Goal: Information Seeking & Learning: Find specific fact

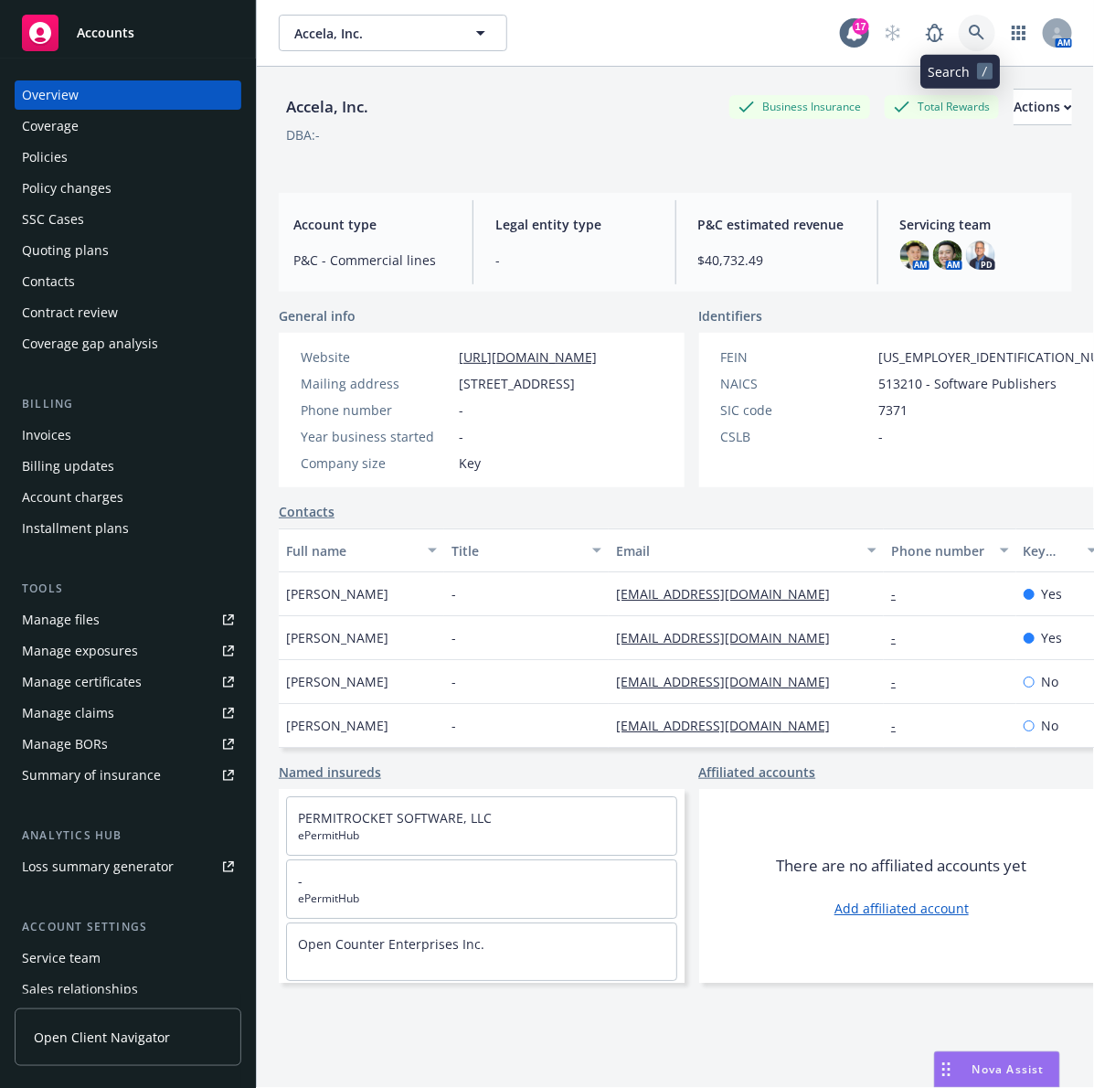
click at [969, 37] on icon at bounding box center [977, 33] width 16 height 16
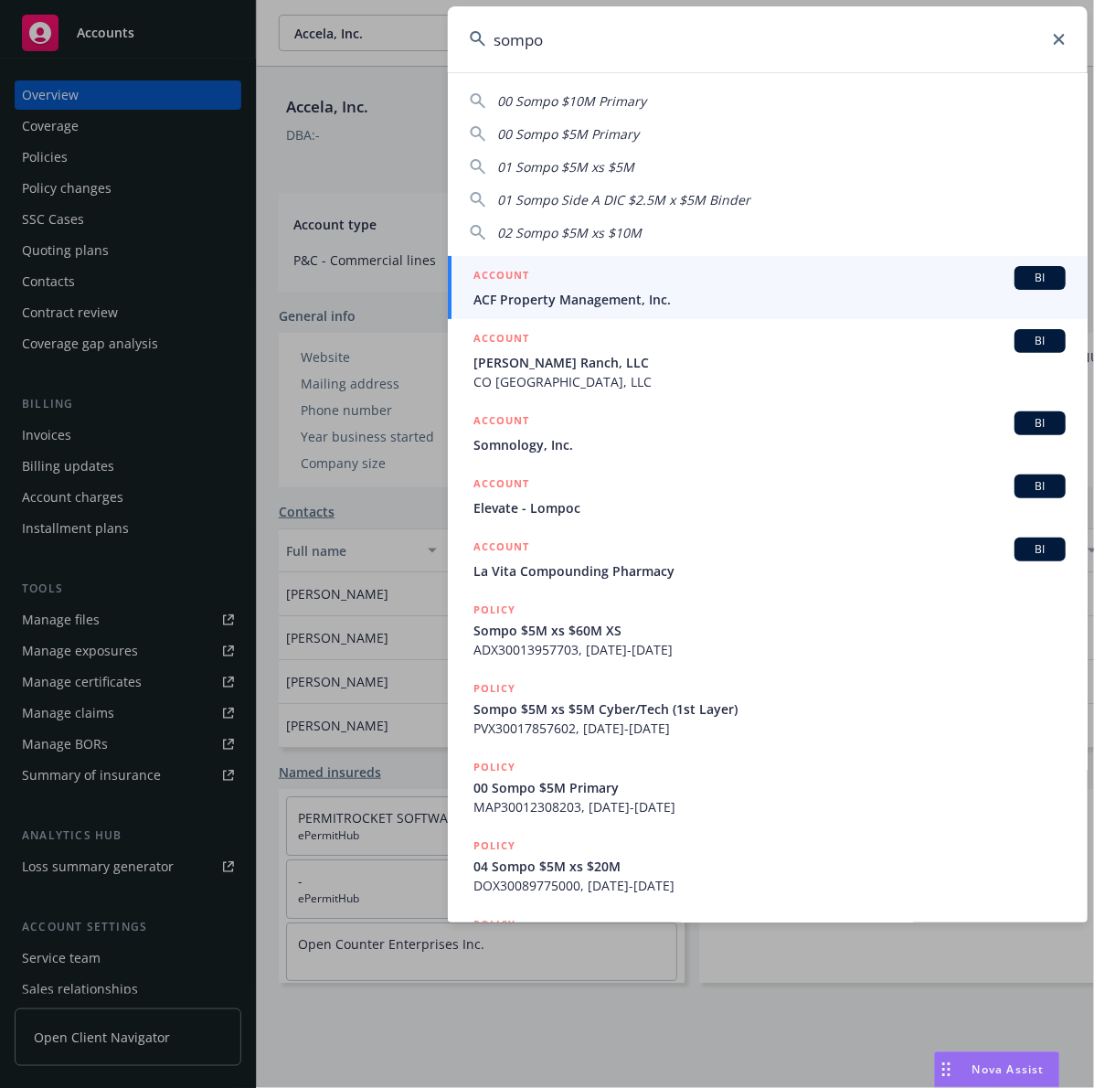
type input "sompo"
click at [1056, 42] on icon at bounding box center [1059, 39] width 11 height 11
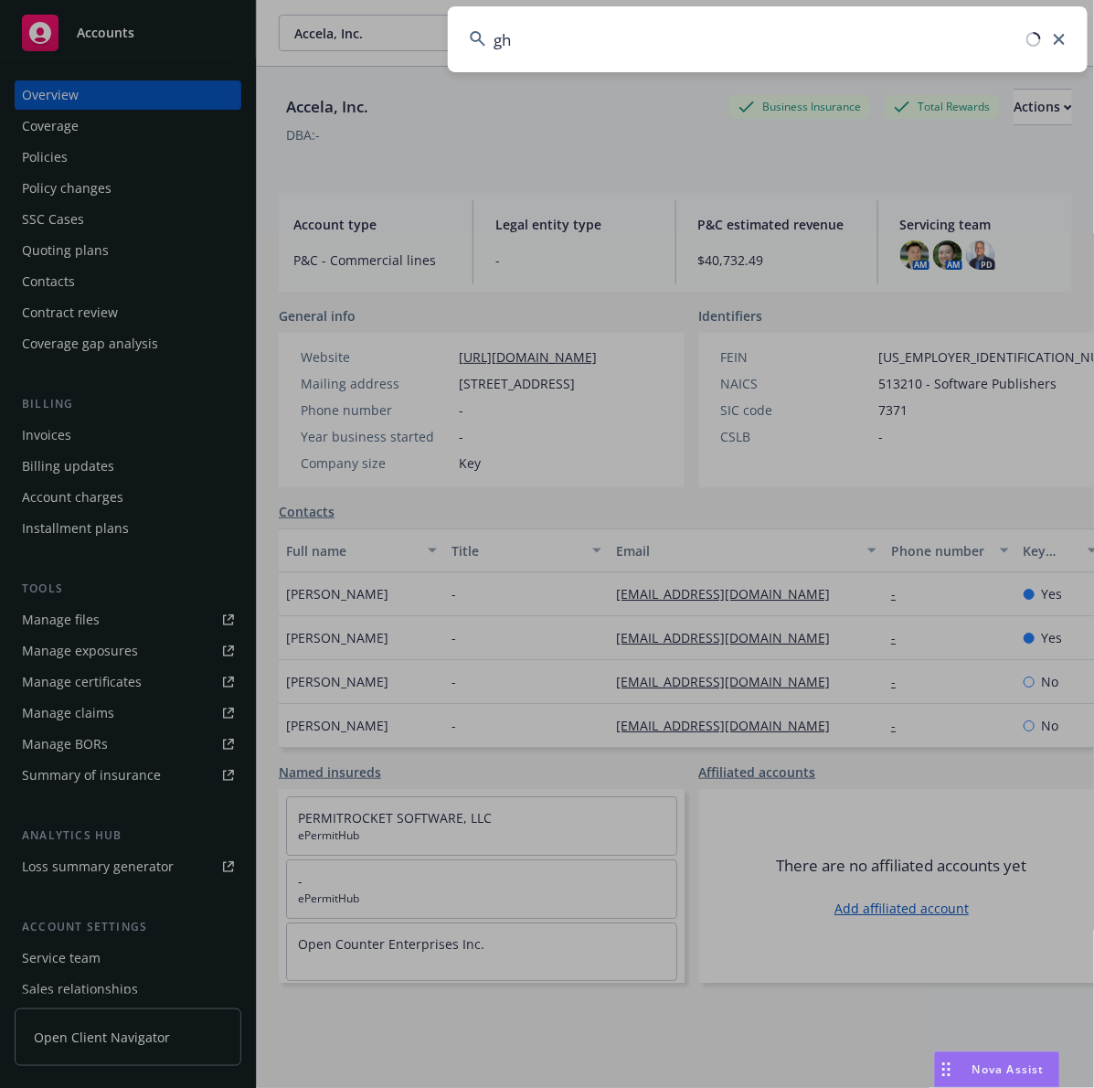
type input "g"
type input "j"
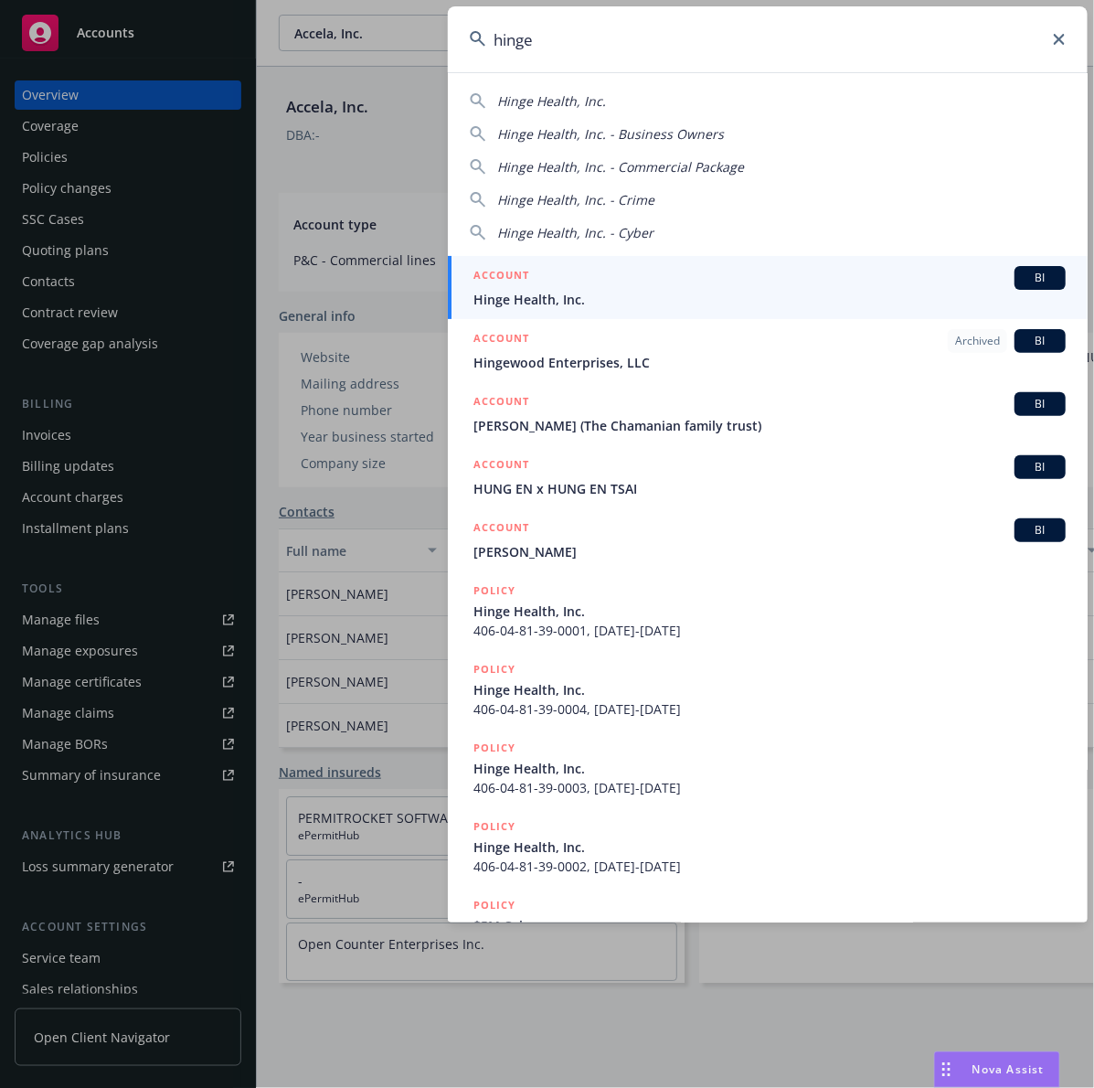
type input "hinge"
click at [678, 282] on div "ACCOUNT BI" at bounding box center [770, 278] width 592 height 24
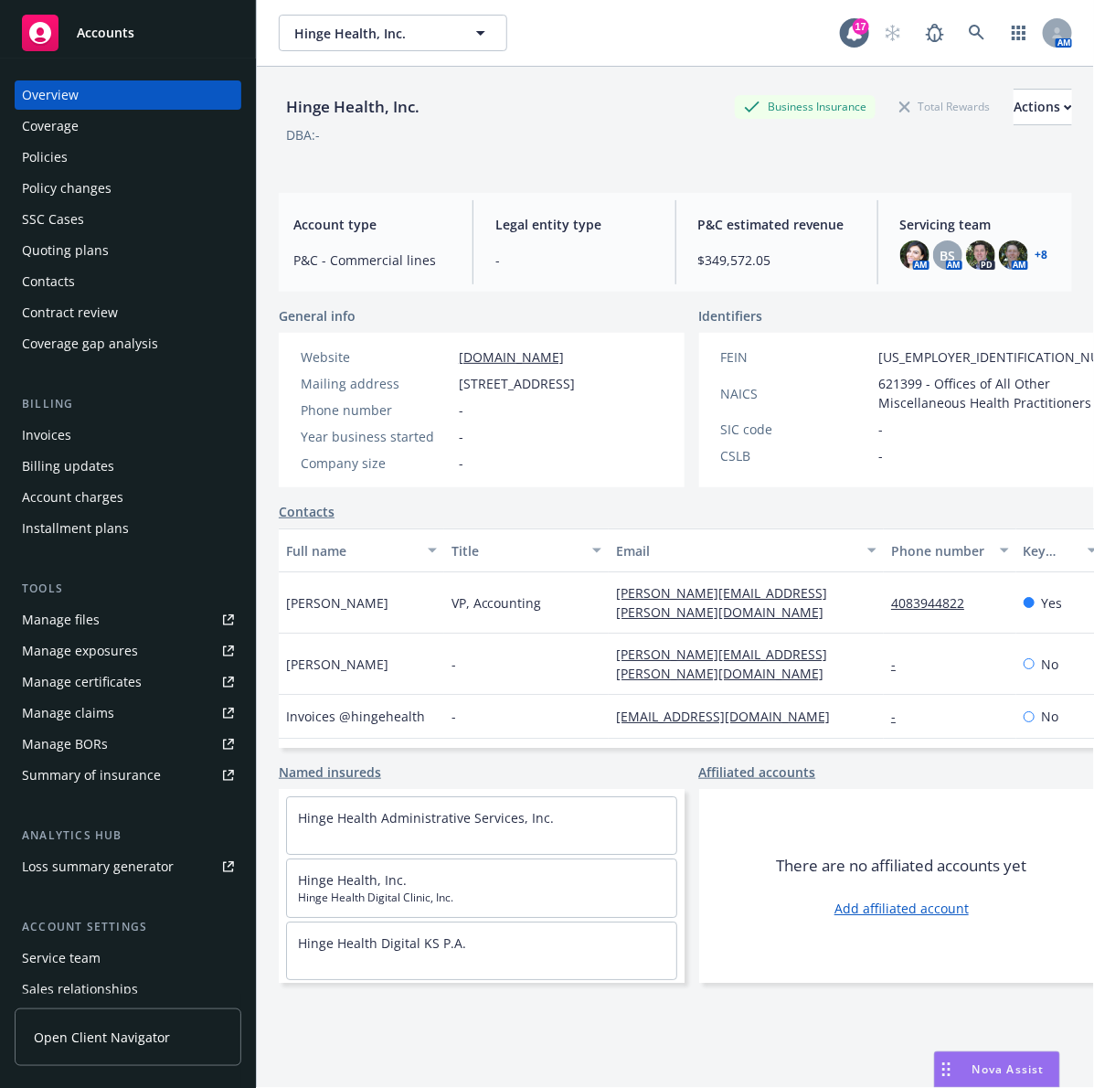
click at [39, 152] on div "Policies" at bounding box center [45, 157] width 46 height 29
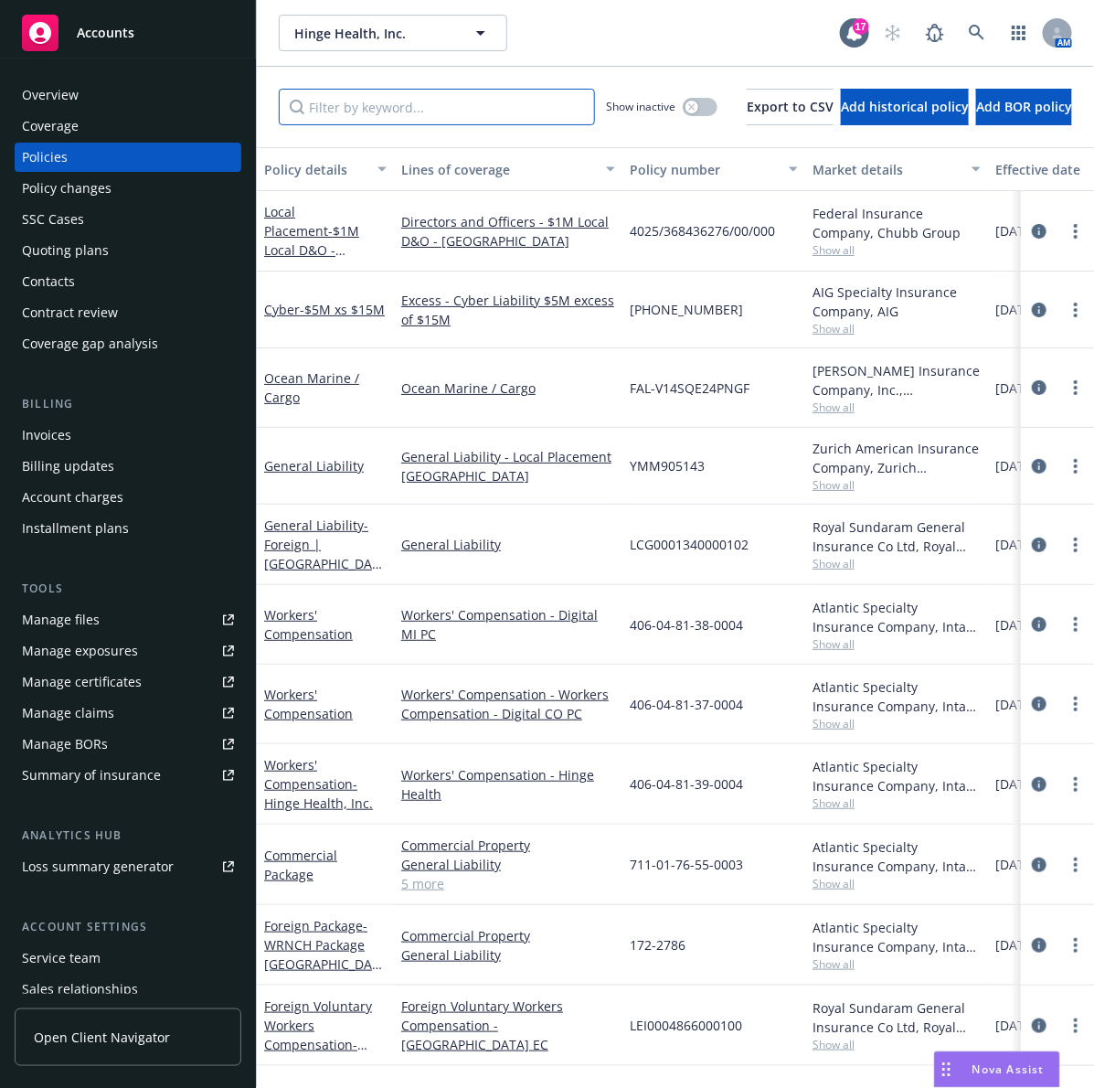
click at [402, 121] on input "Filter by keyword..." at bounding box center [437, 107] width 316 height 37
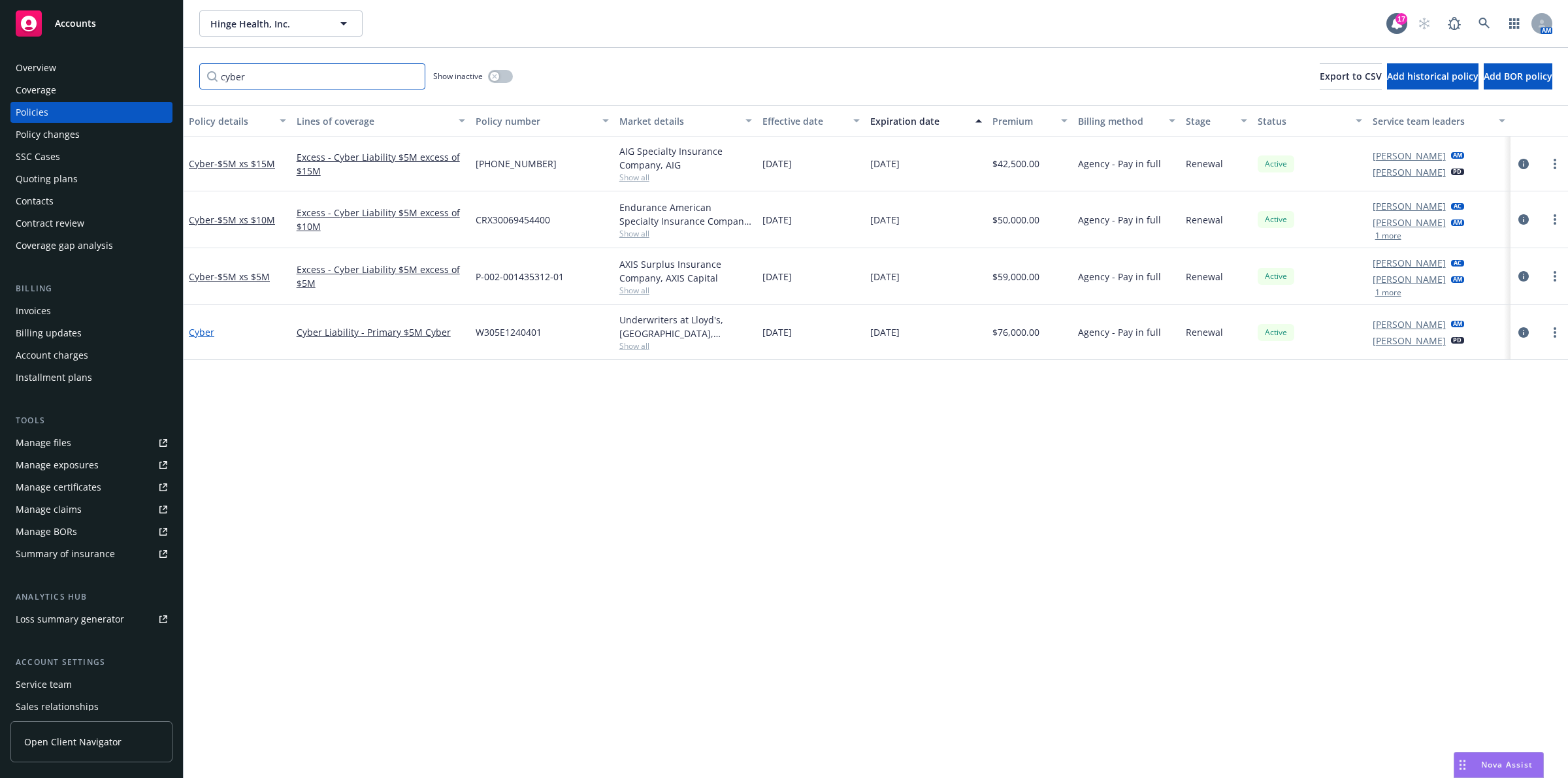
type input "cyber"
click at [192, 331] on link "Cyber" at bounding box center [202, 331] width 26 height 12
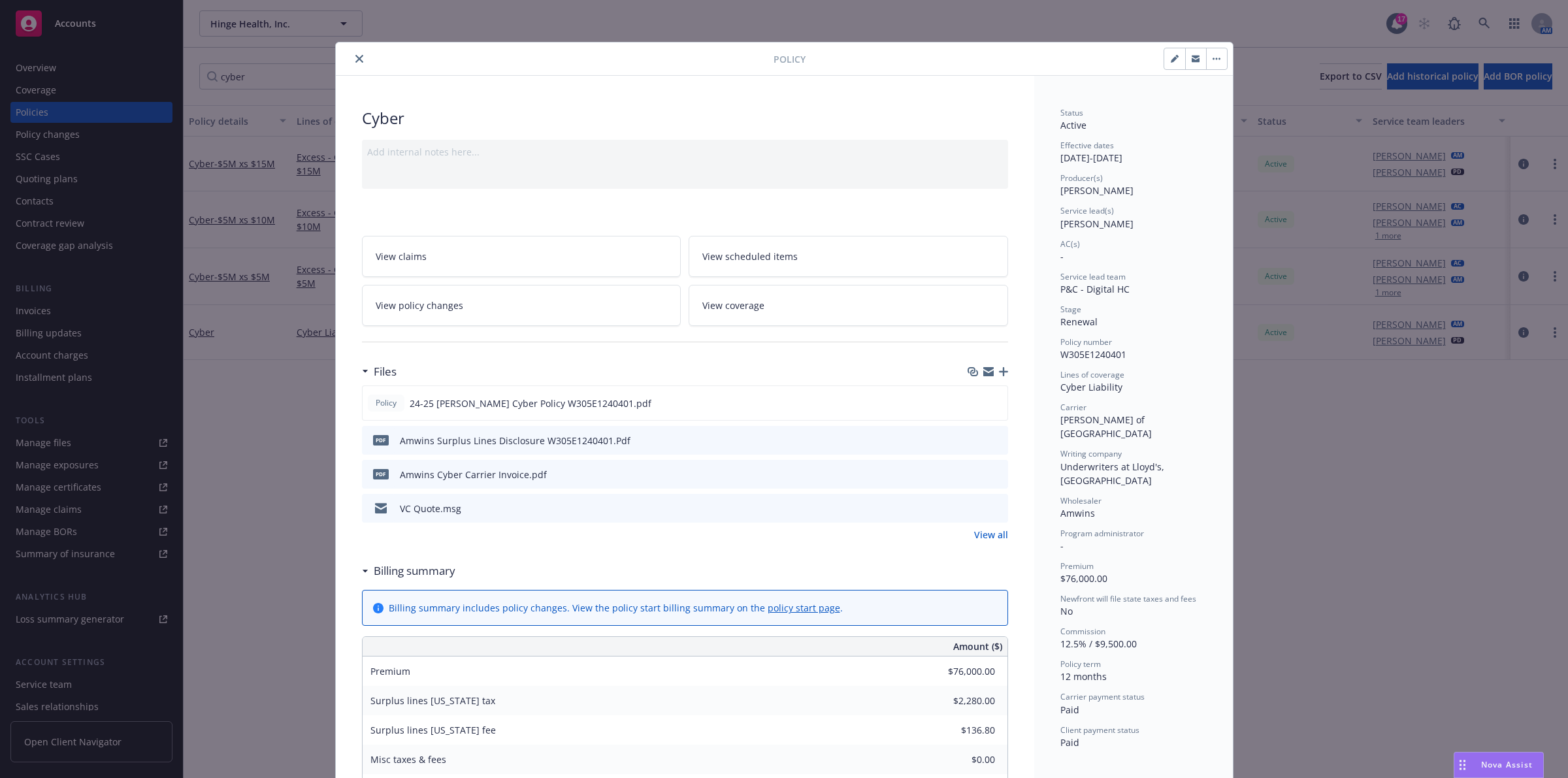
click at [352, 59] on button "close" at bounding box center [359, 59] width 16 height 16
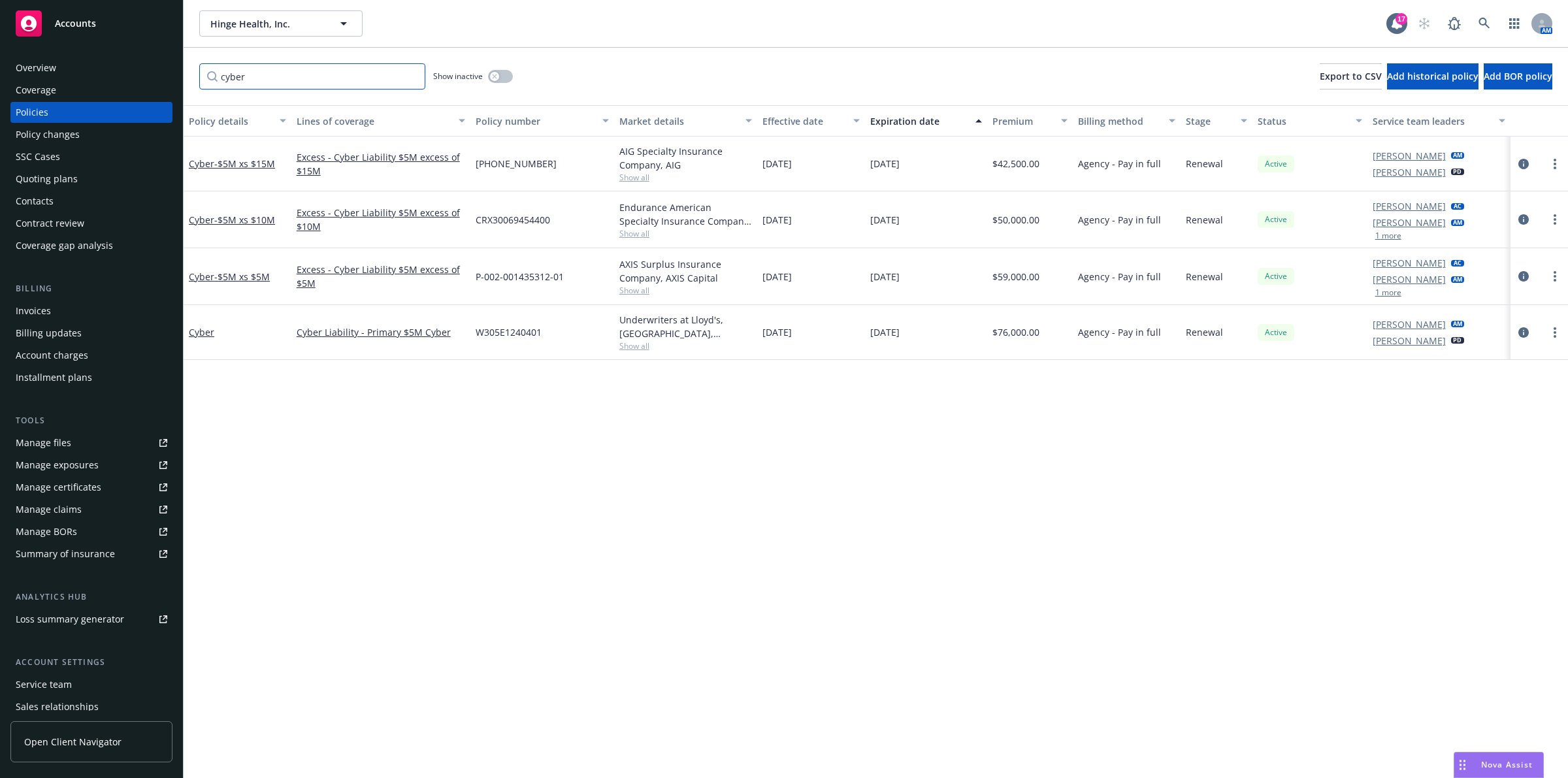
click at [322, 83] on input "cyber" at bounding box center [312, 76] width 226 height 26
click at [414, 76] on input "cyber" at bounding box center [312, 76] width 226 height 26
click at [409, 76] on input "cyber" at bounding box center [312, 76] width 226 height 26
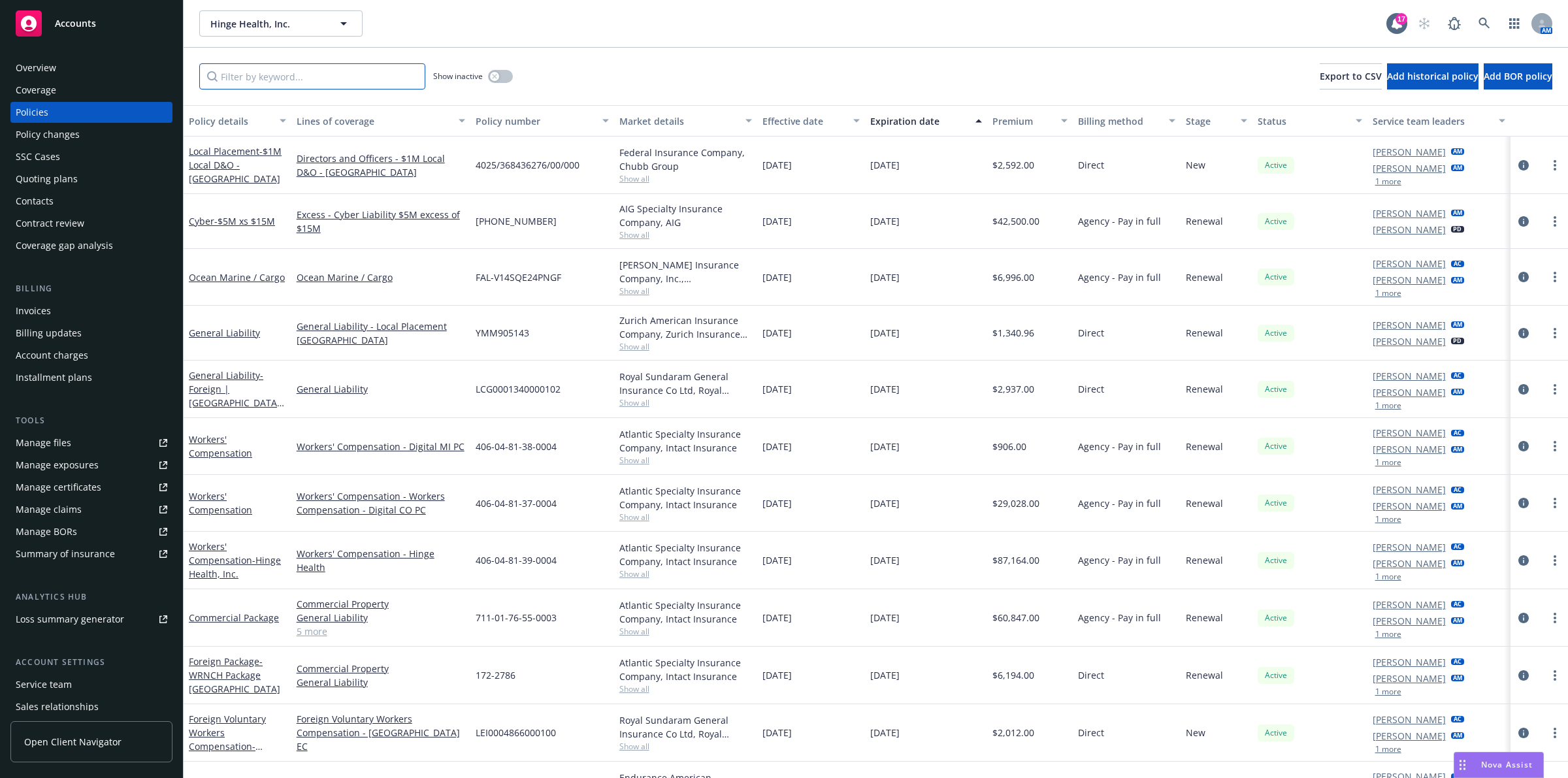
click at [354, 83] on input "Filter by keyword..." at bounding box center [312, 76] width 226 height 26
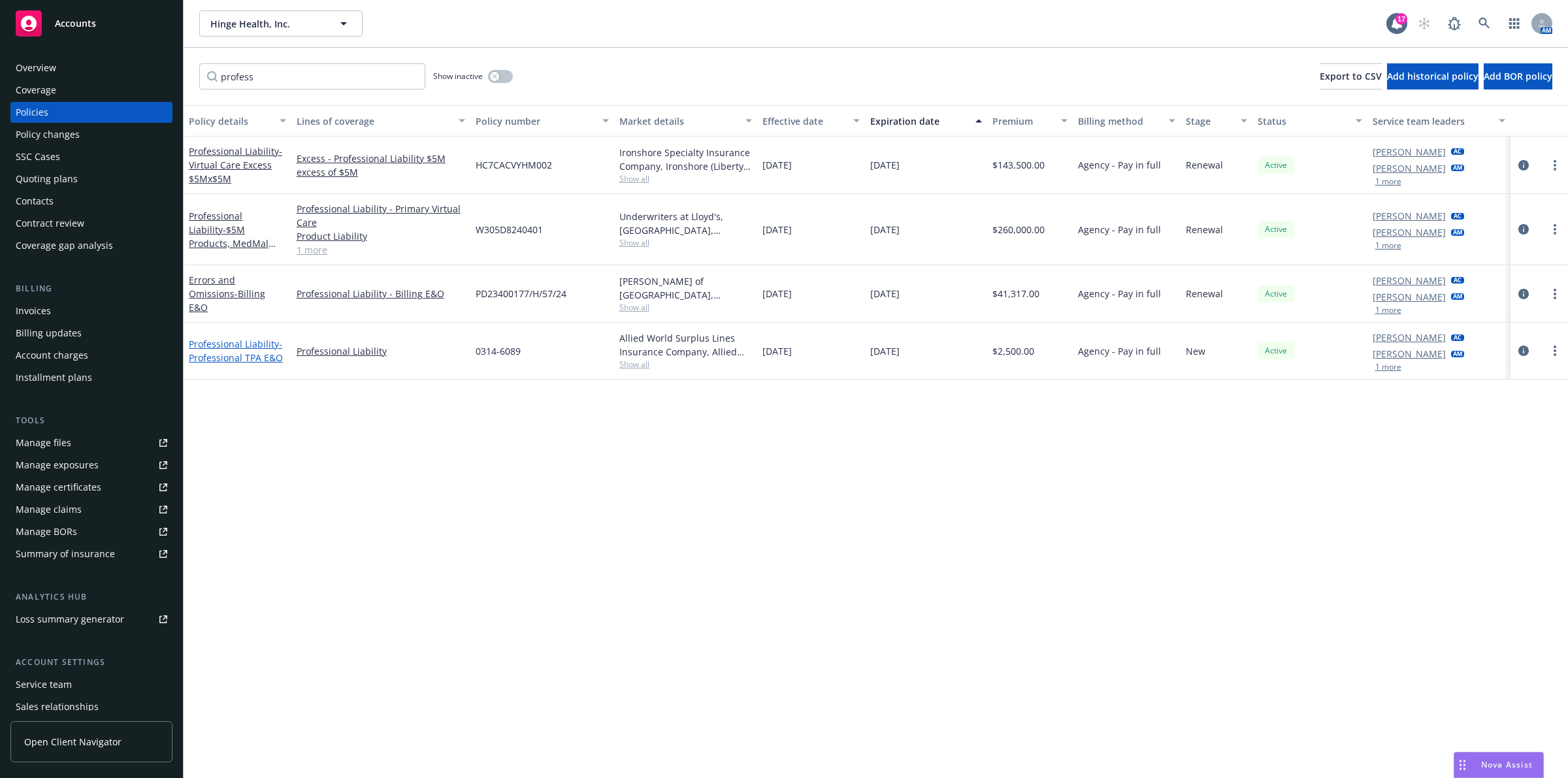
click at [214, 354] on span "- Professional TPA E&O" at bounding box center [236, 351] width 94 height 26
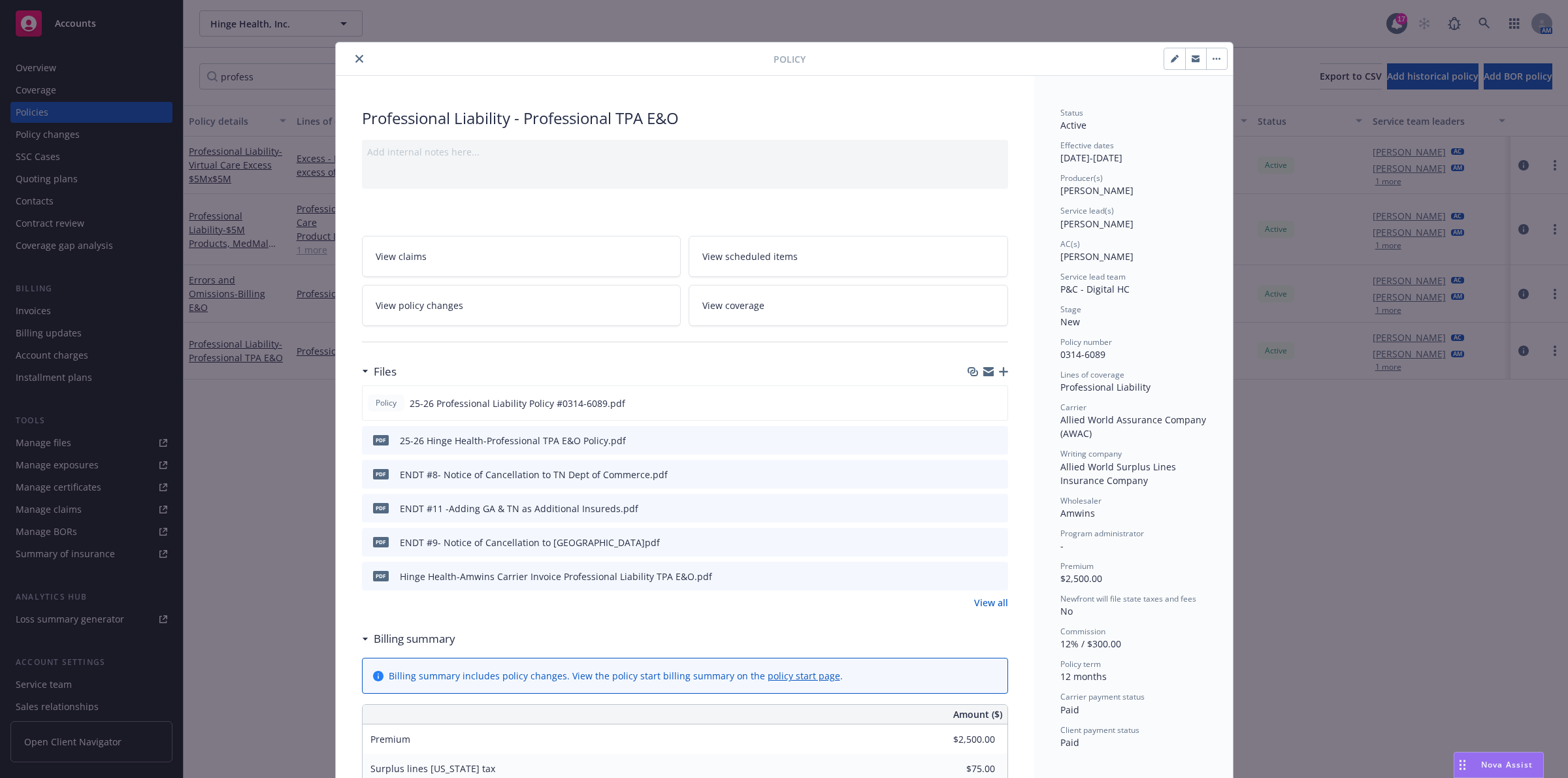
click at [358, 63] on button "close" at bounding box center [359, 59] width 16 height 16
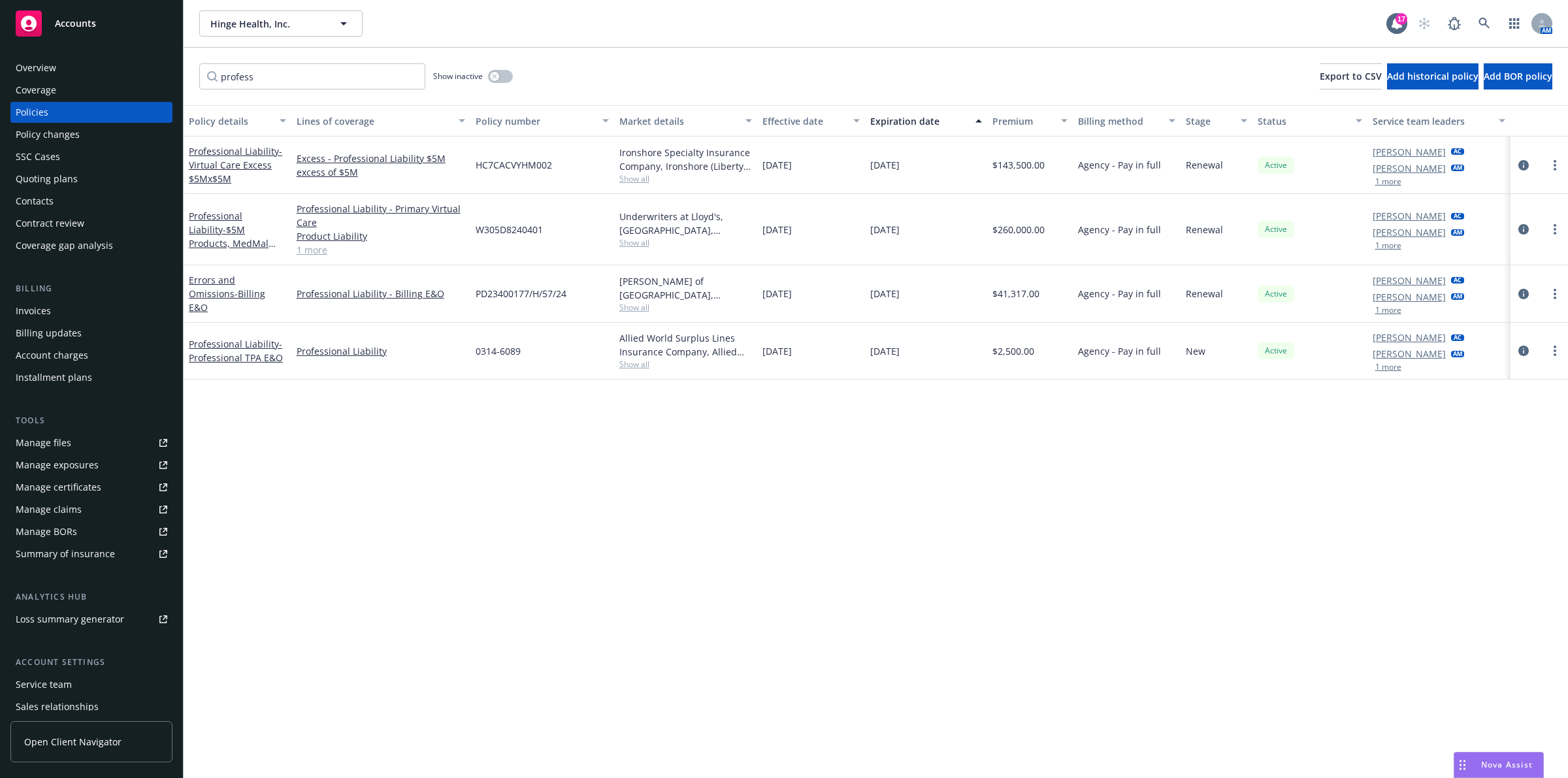
click at [782, 118] on div "Premium" at bounding box center [1023, 121] width 61 height 14
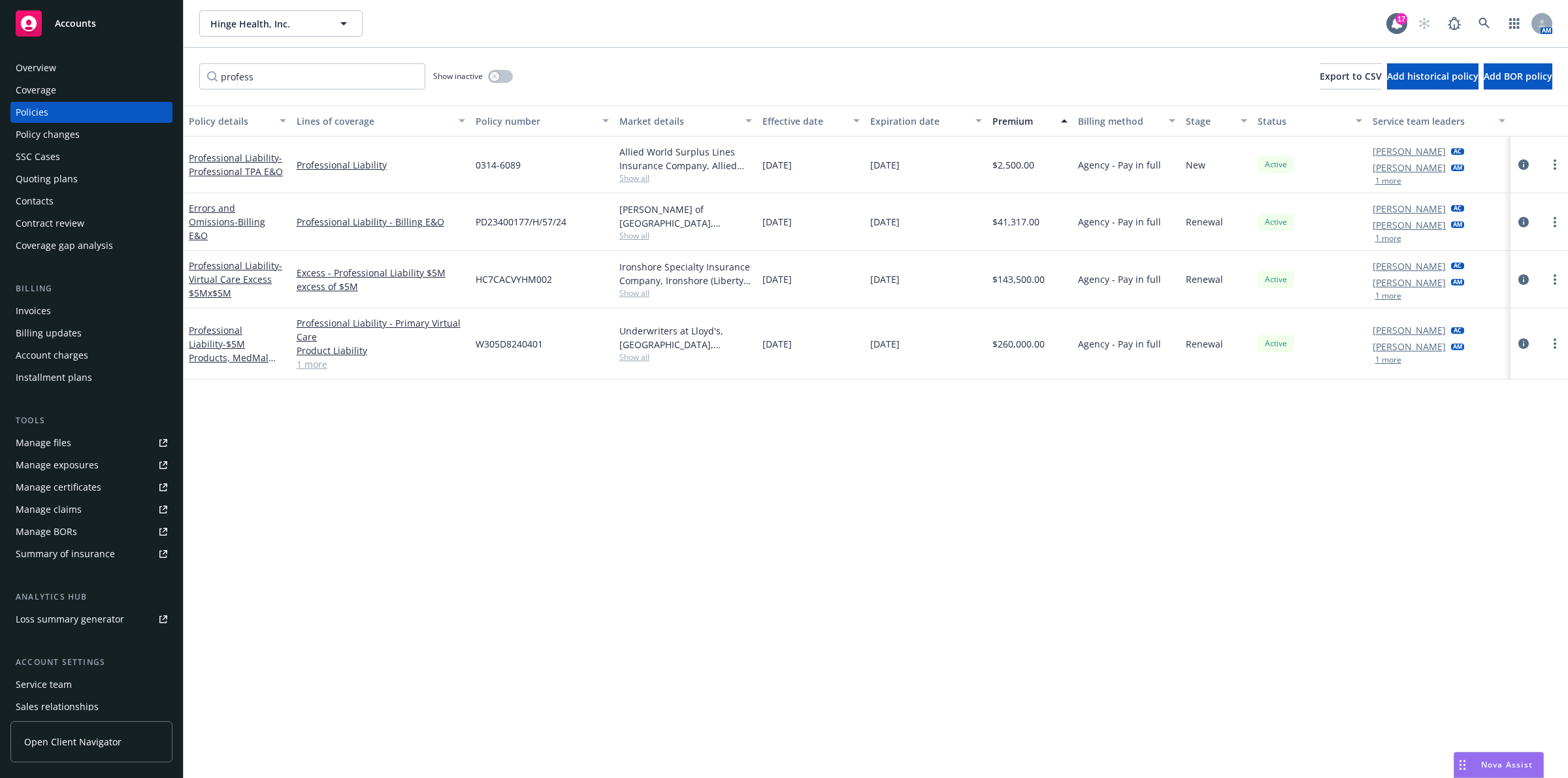
click at [782, 118] on div "Premium" at bounding box center [1023, 121] width 61 height 14
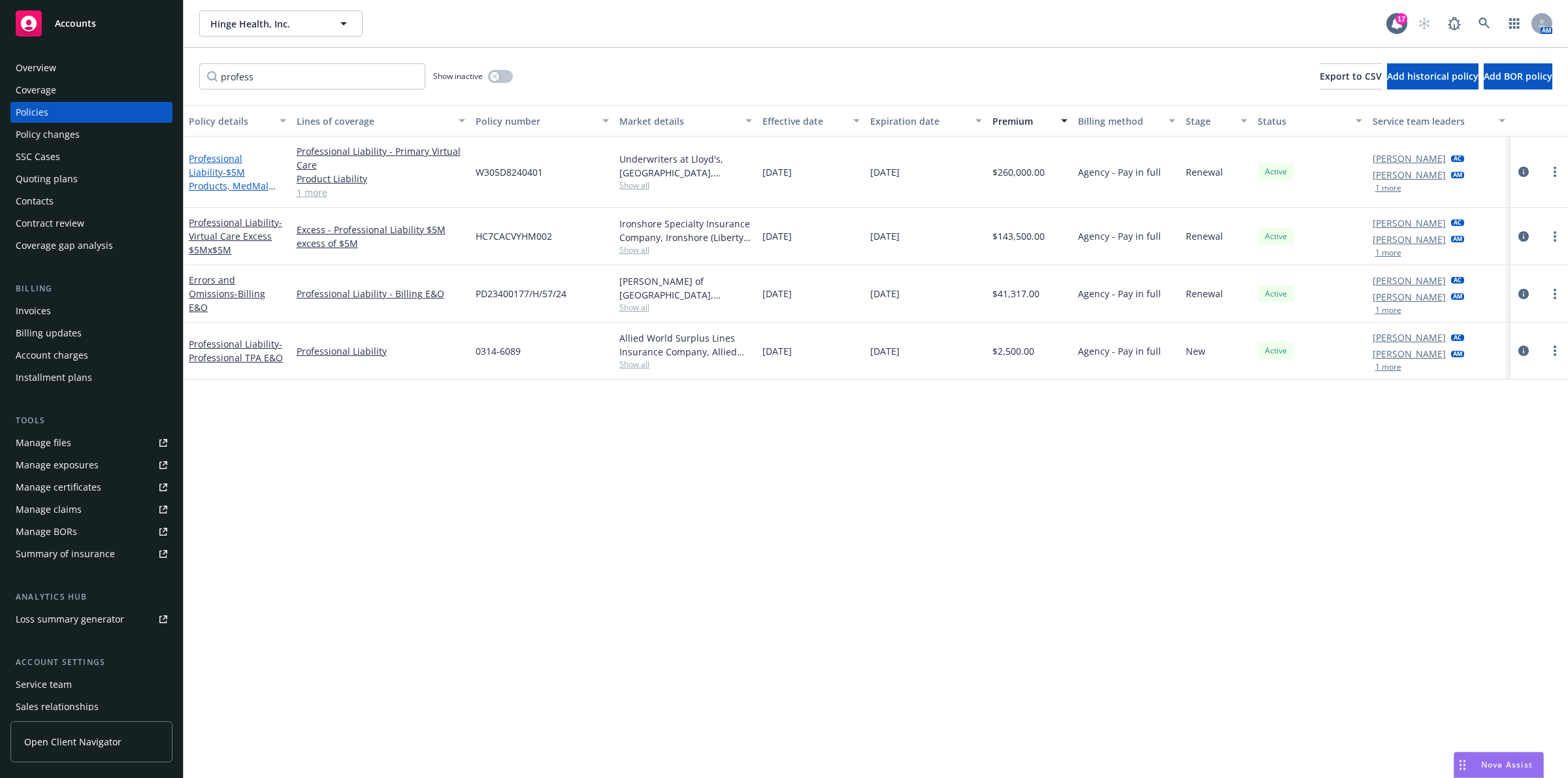
click at [232, 181] on span "- $5M Products, MedMal and E&O" at bounding box center [232, 186] width 87 height 40
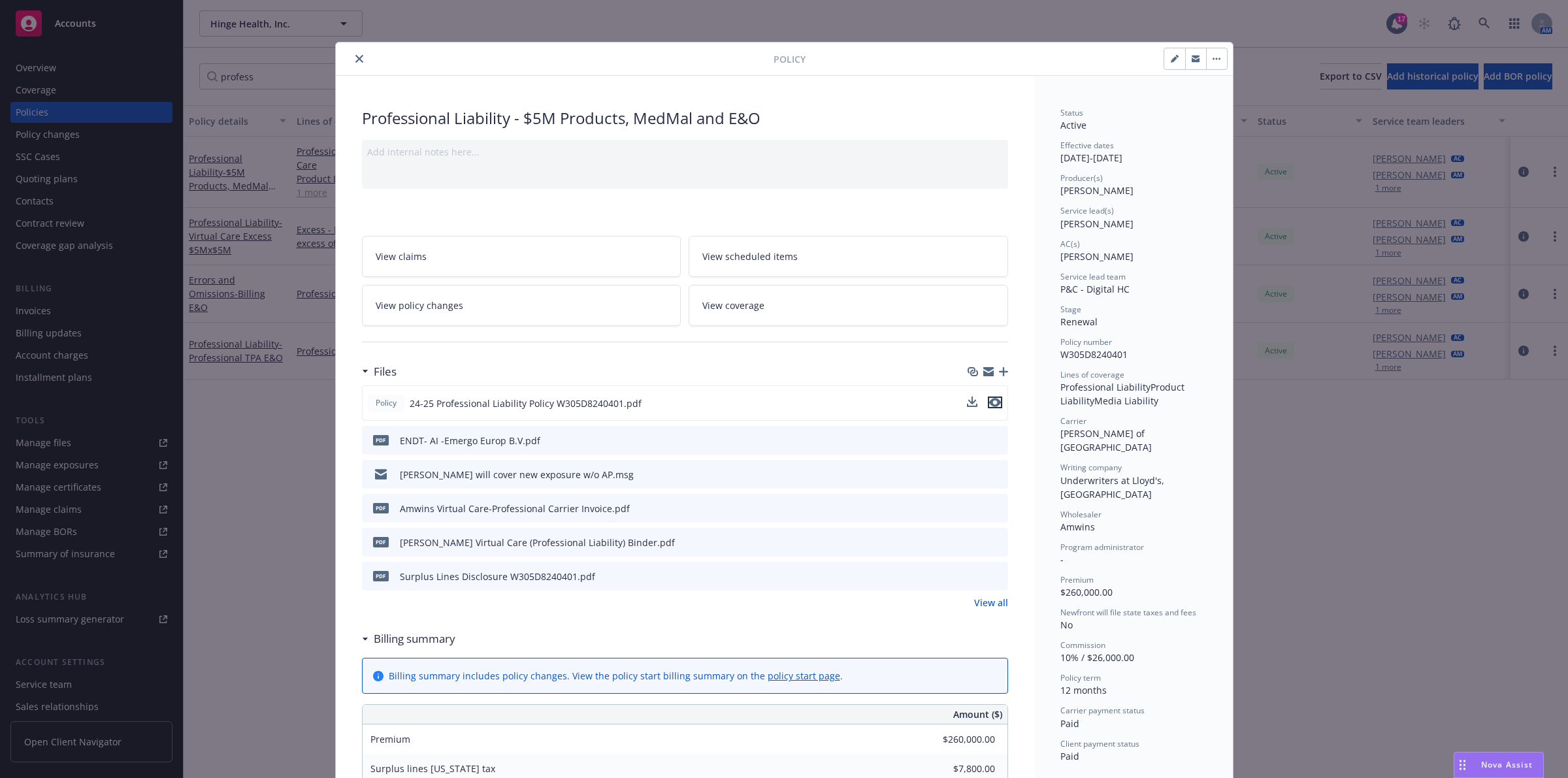
click at [782, 399] on icon "preview file" at bounding box center [995, 402] width 11 height 9
click at [352, 54] on button "close" at bounding box center [359, 59] width 16 height 16
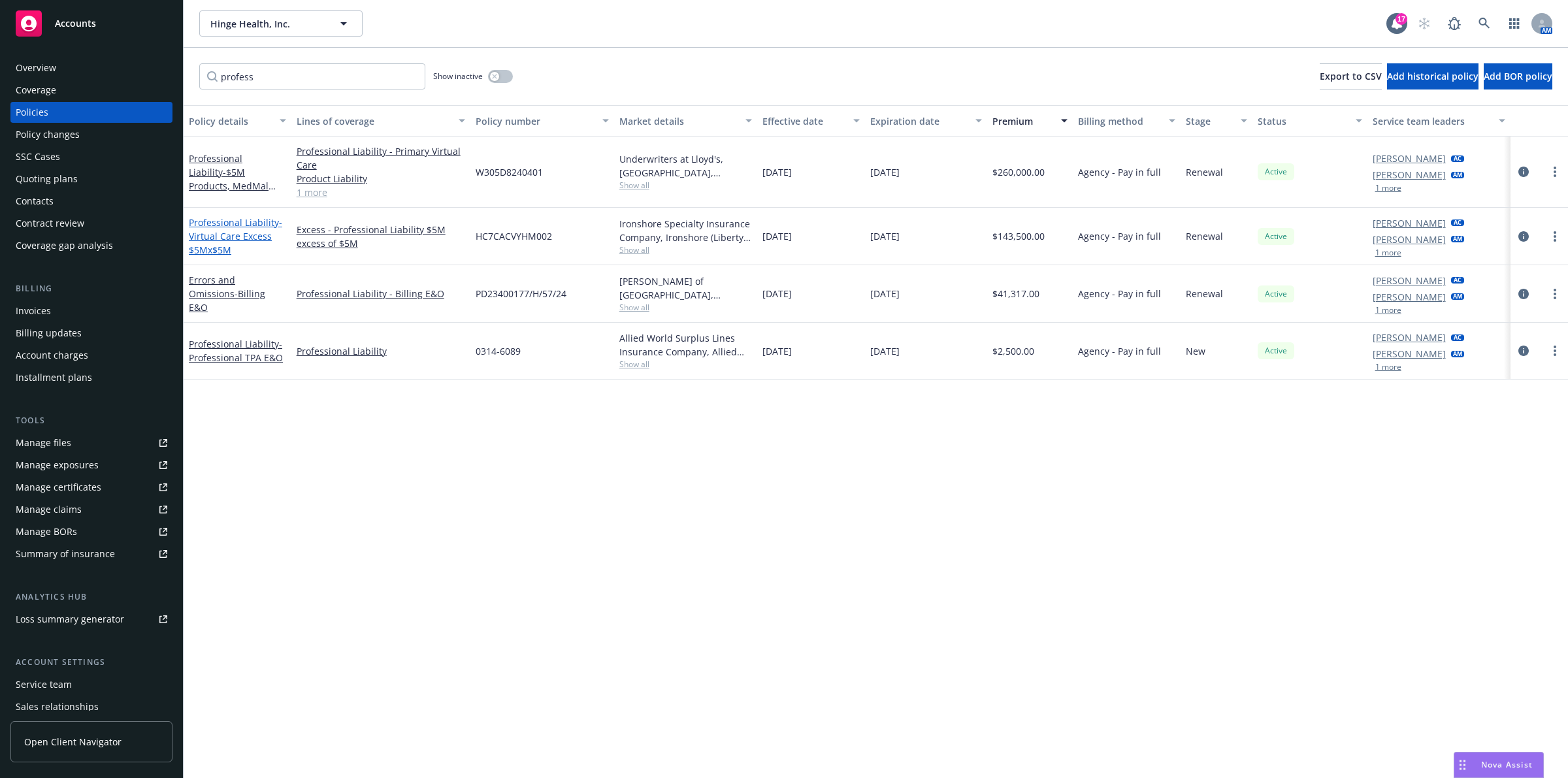
click at [217, 225] on link "Professional Liability - Virtual Care Excess $5Mx$5M" at bounding box center [235, 236] width 94 height 40
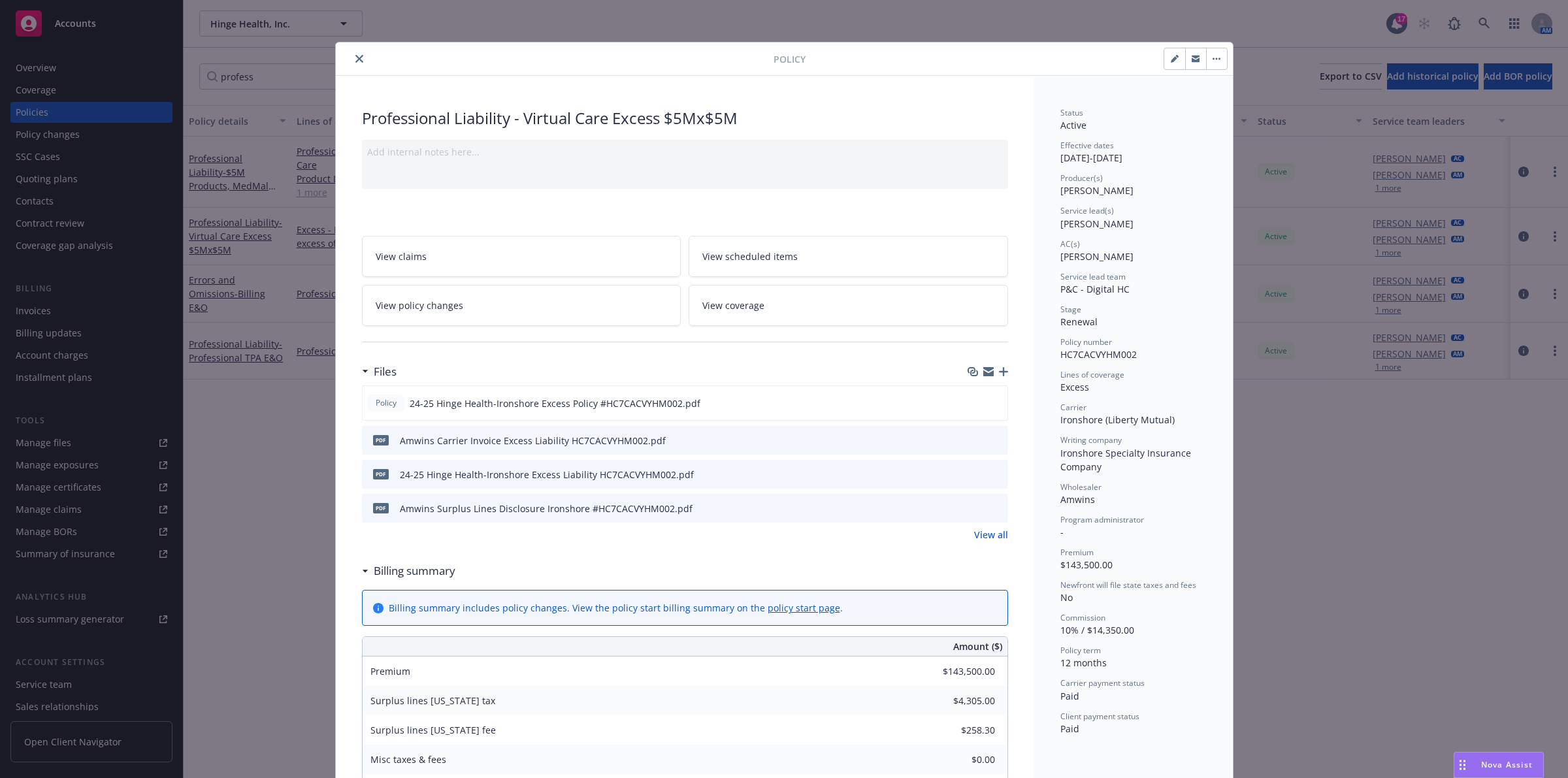
scroll to position [81, 0]
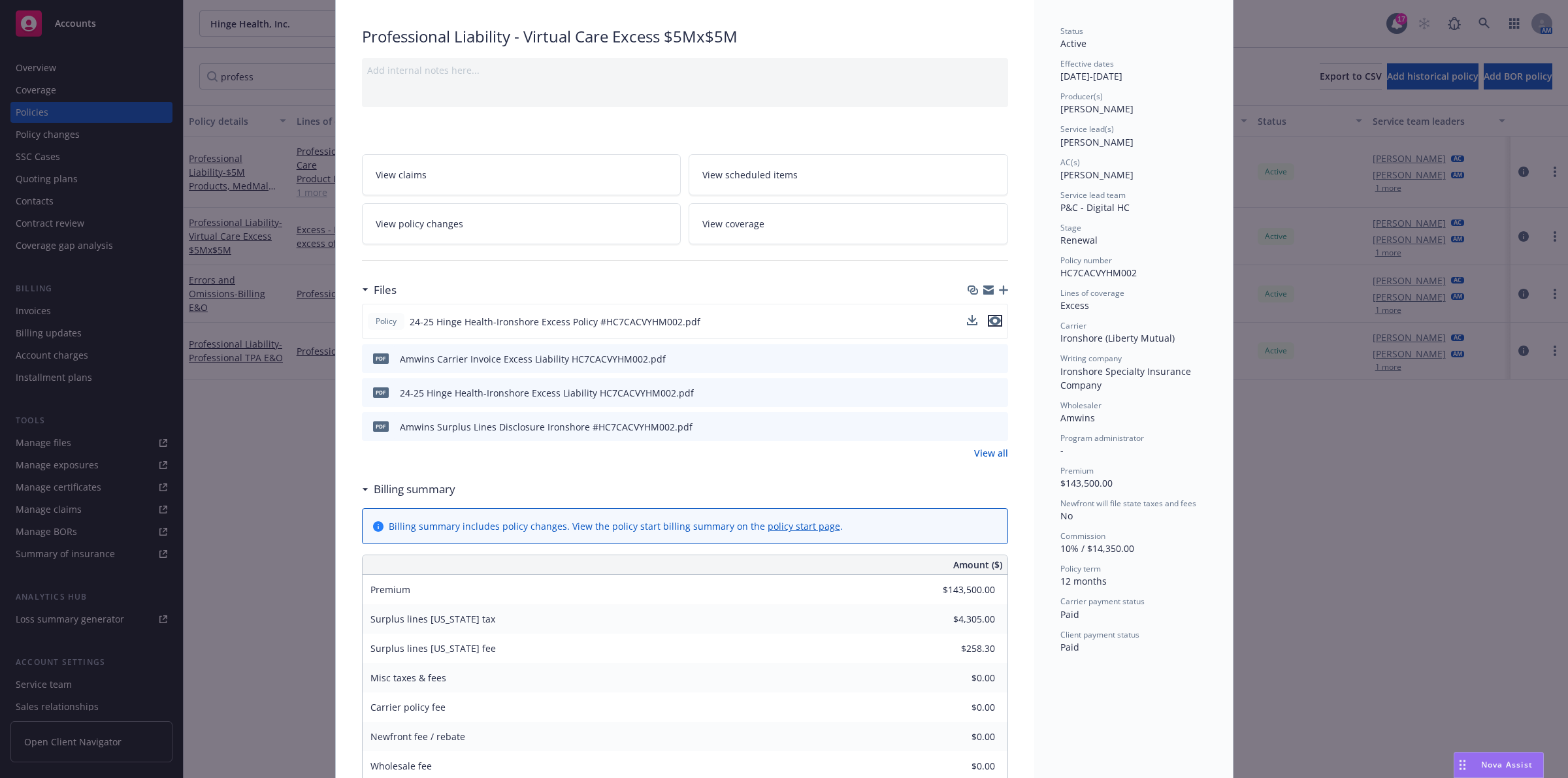
click at [782, 324] on icon "preview file" at bounding box center [995, 321] width 11 height 9
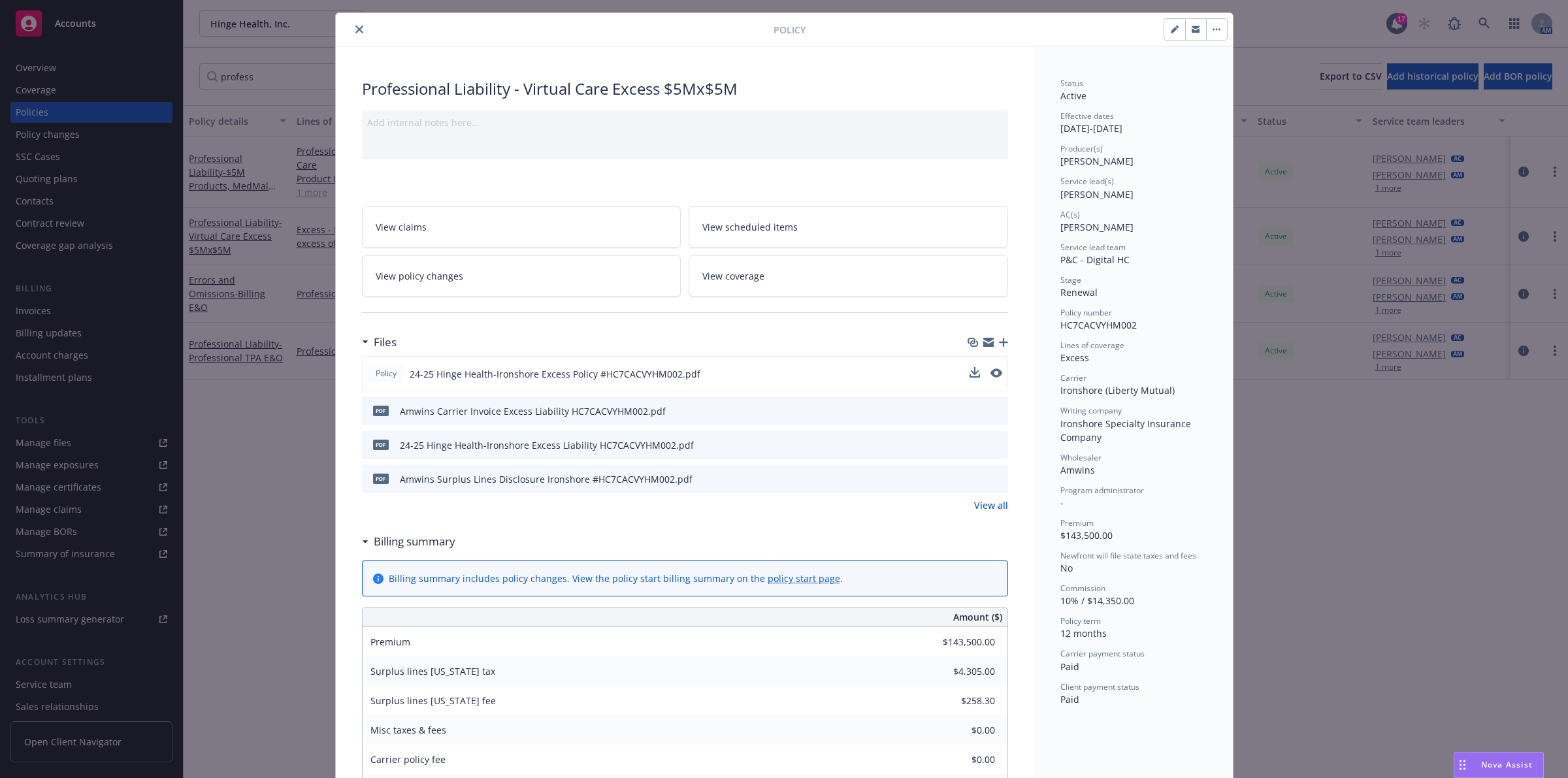
scroll to position [0, 0]
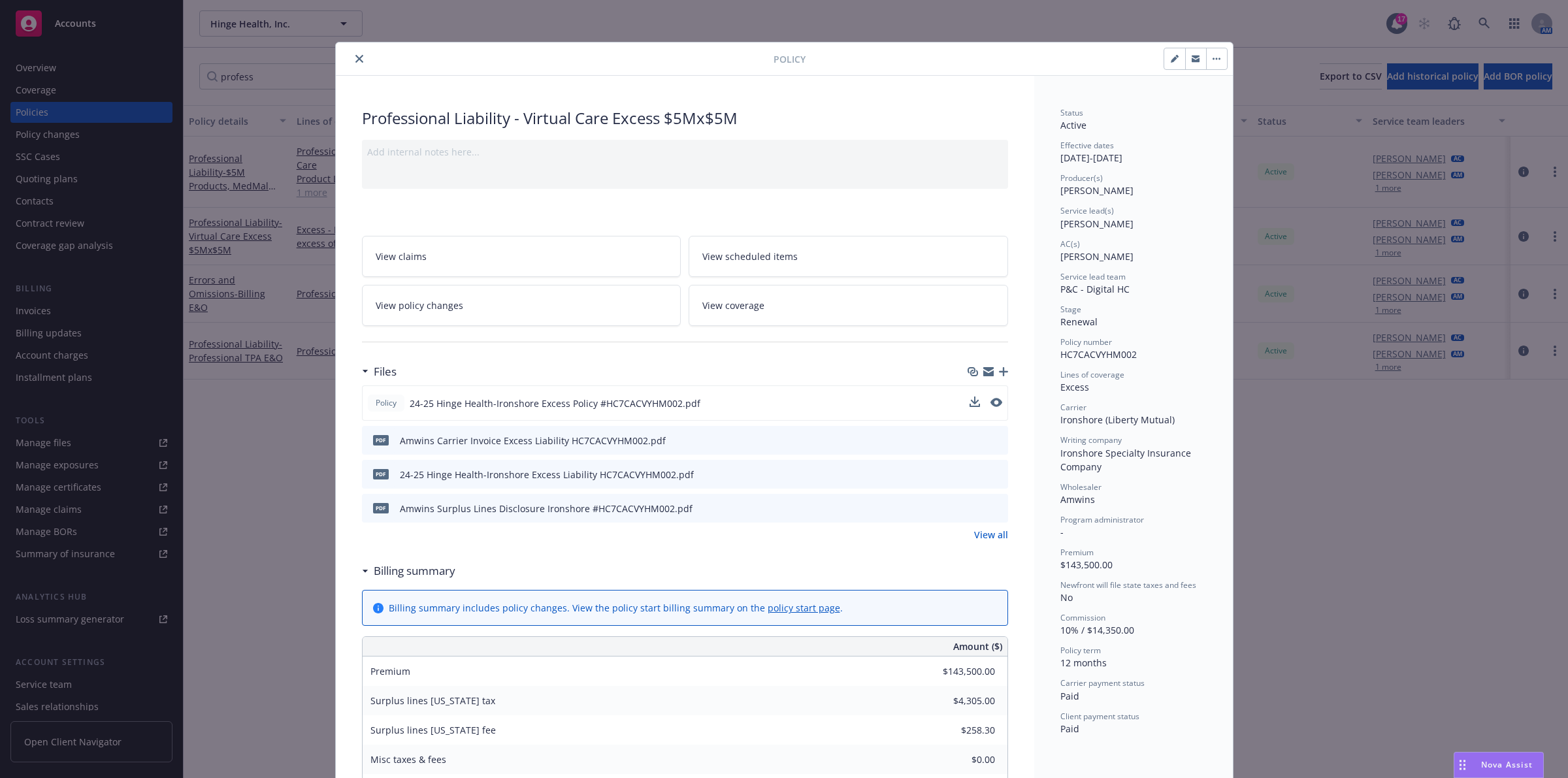
click at [355, 57] on icon "close" at bounding box center [359, 59] width 8 height 8
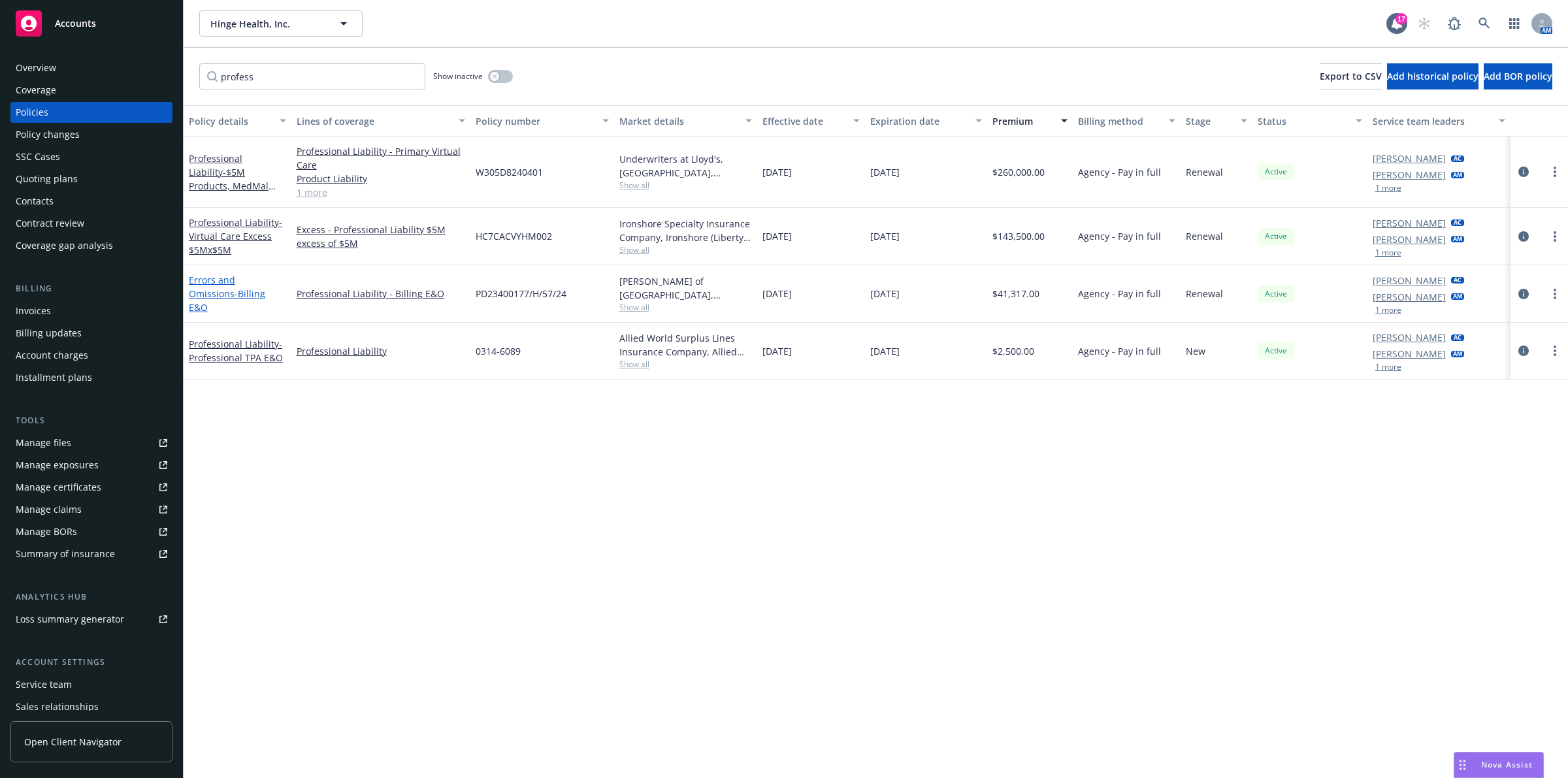
click at [247, 289] on link "Errors and Omissions - Billing E&O" at bounding box center [227, 294] width 76 height 40
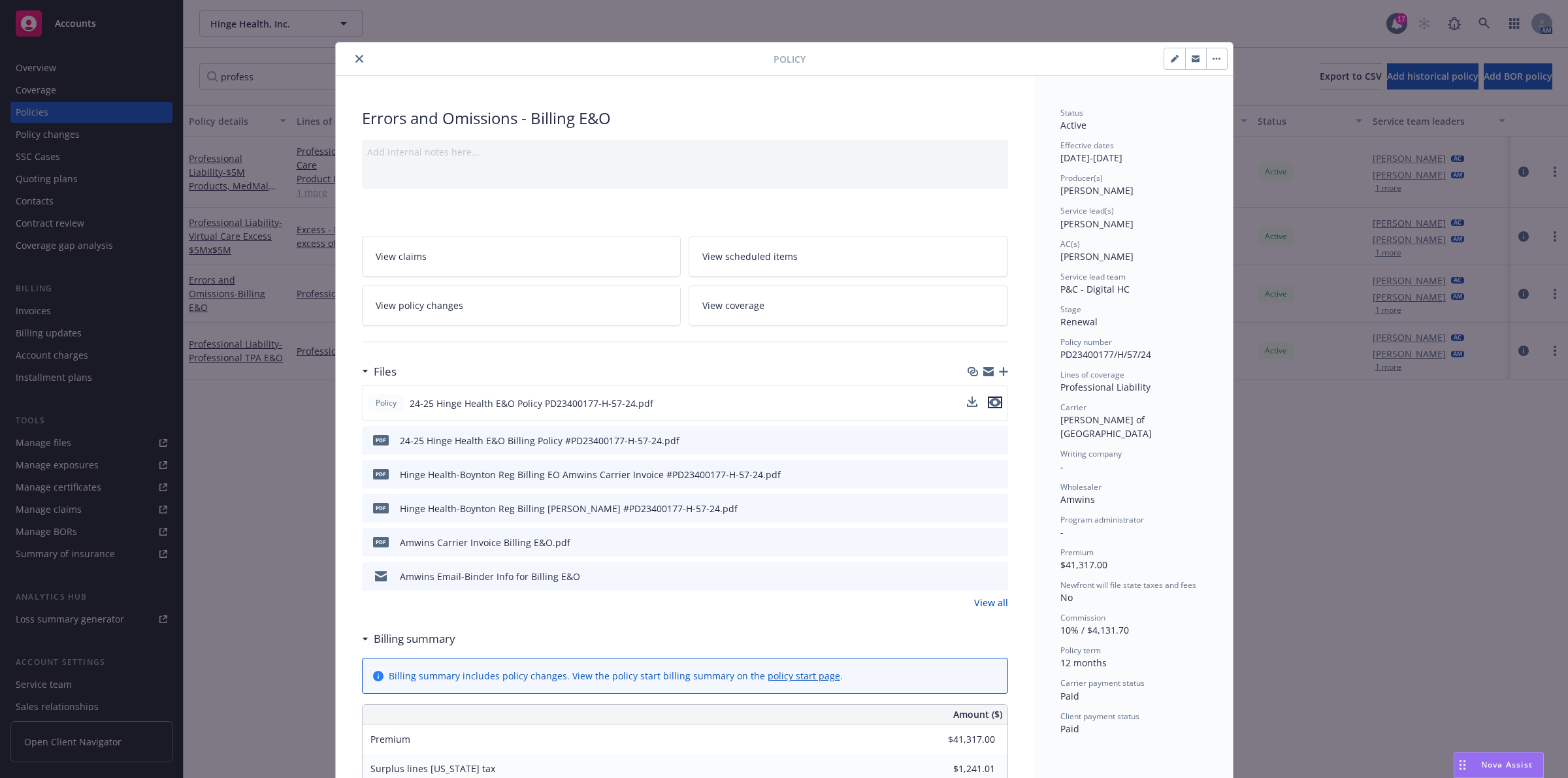
click at [782, 400] on icon "preview file" at bounding box center [995, 402] width 11 height 9
click at [341, 64] on div at bounding box center [557, 59] width 432 height 16
click at [355, 57] on icon "close" at bounding box center [359, 59] width 8 height 8
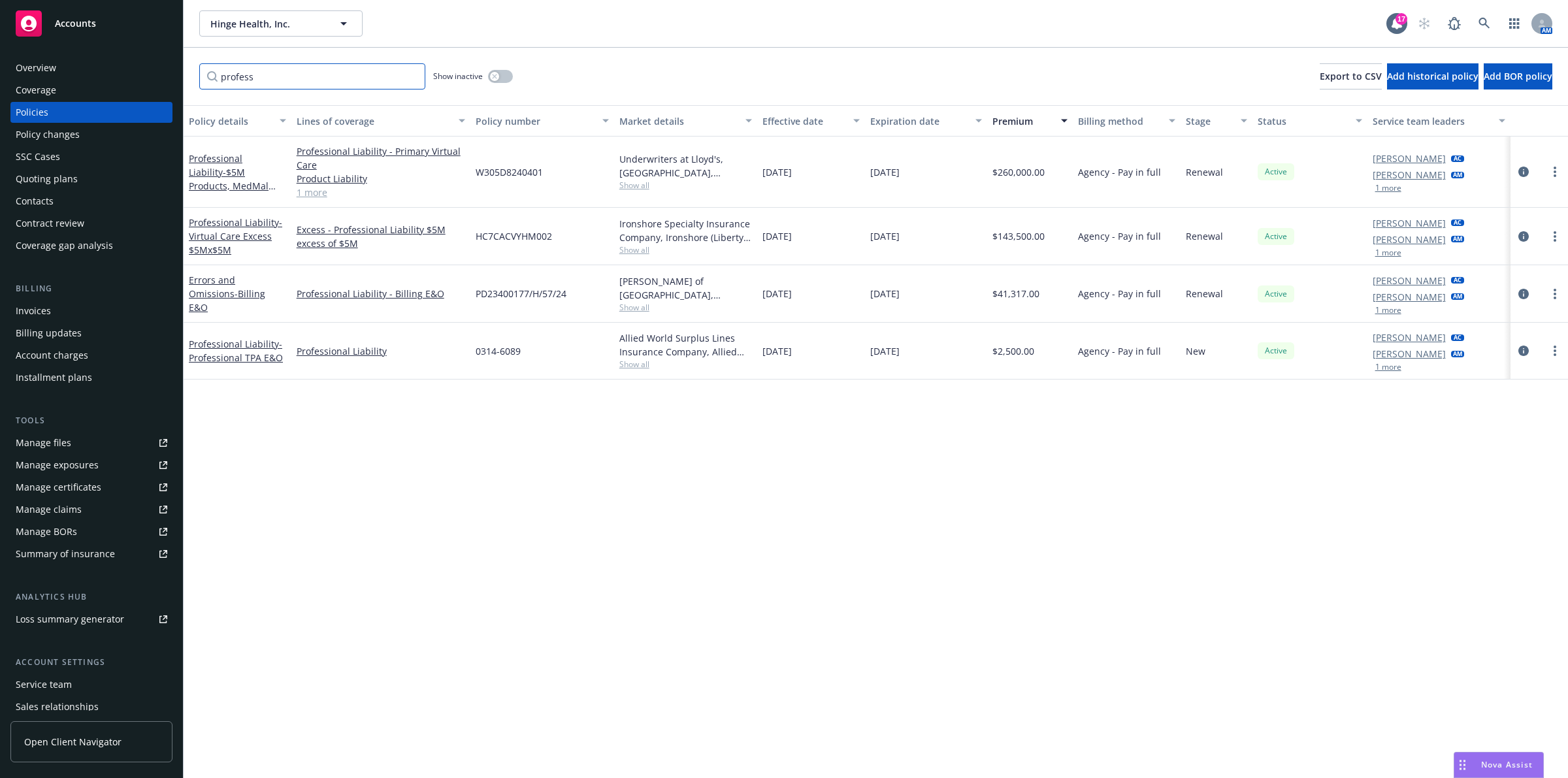
click at [320, 70] on input "profess" at bounding box center [312, 76] width 226 height 26
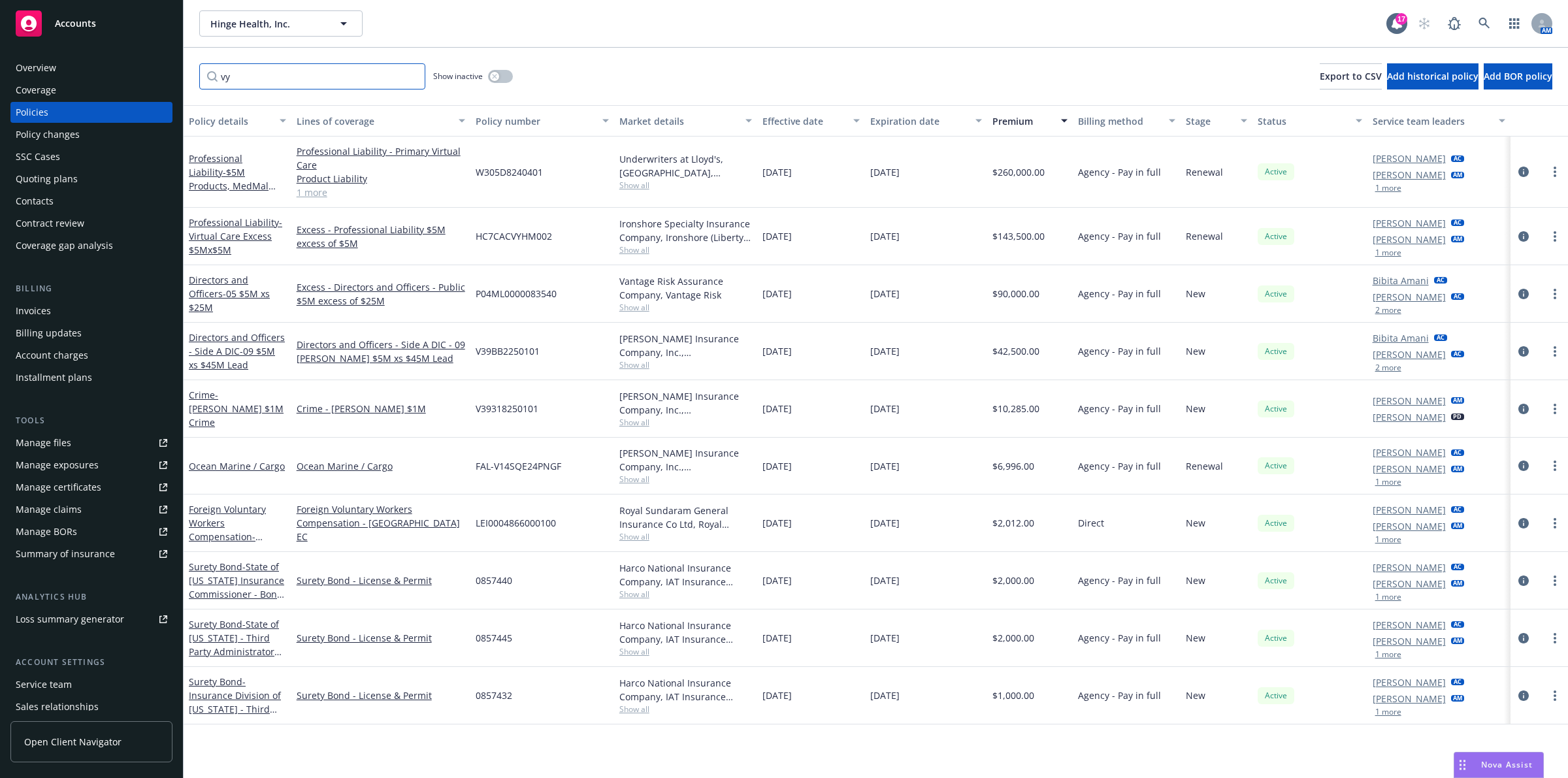
type input "v"
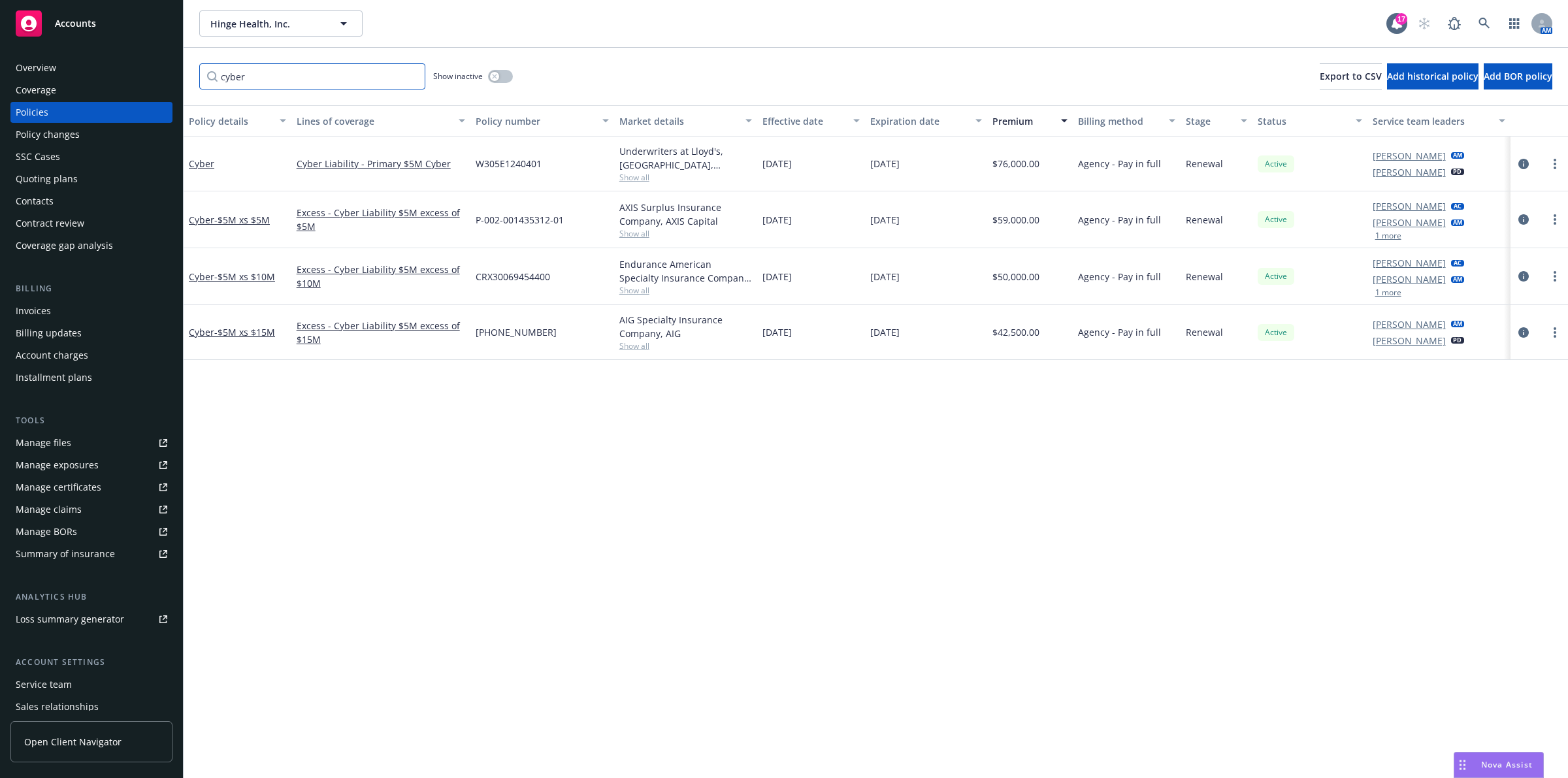
type input "cyber"
drag, startPoint x: 472, startPoint y: 273, endPoint x: 550, endPoint y: 272, distance: 78.0
click at [550, 272] on div "CRX30069454400" at bounding box center [542, 276] width 144 height 57
click at [653, 602] on div "Policy details Lines of coverage Policy number Market details Effective date Ex…" at bounding box center [875, 442] width 1384 height 673
click at [560, 524] on div "Policy details Lines of coverage Policy number Market details Effective date Ex…" at bounding box center [875, 442] width 1384 height 673
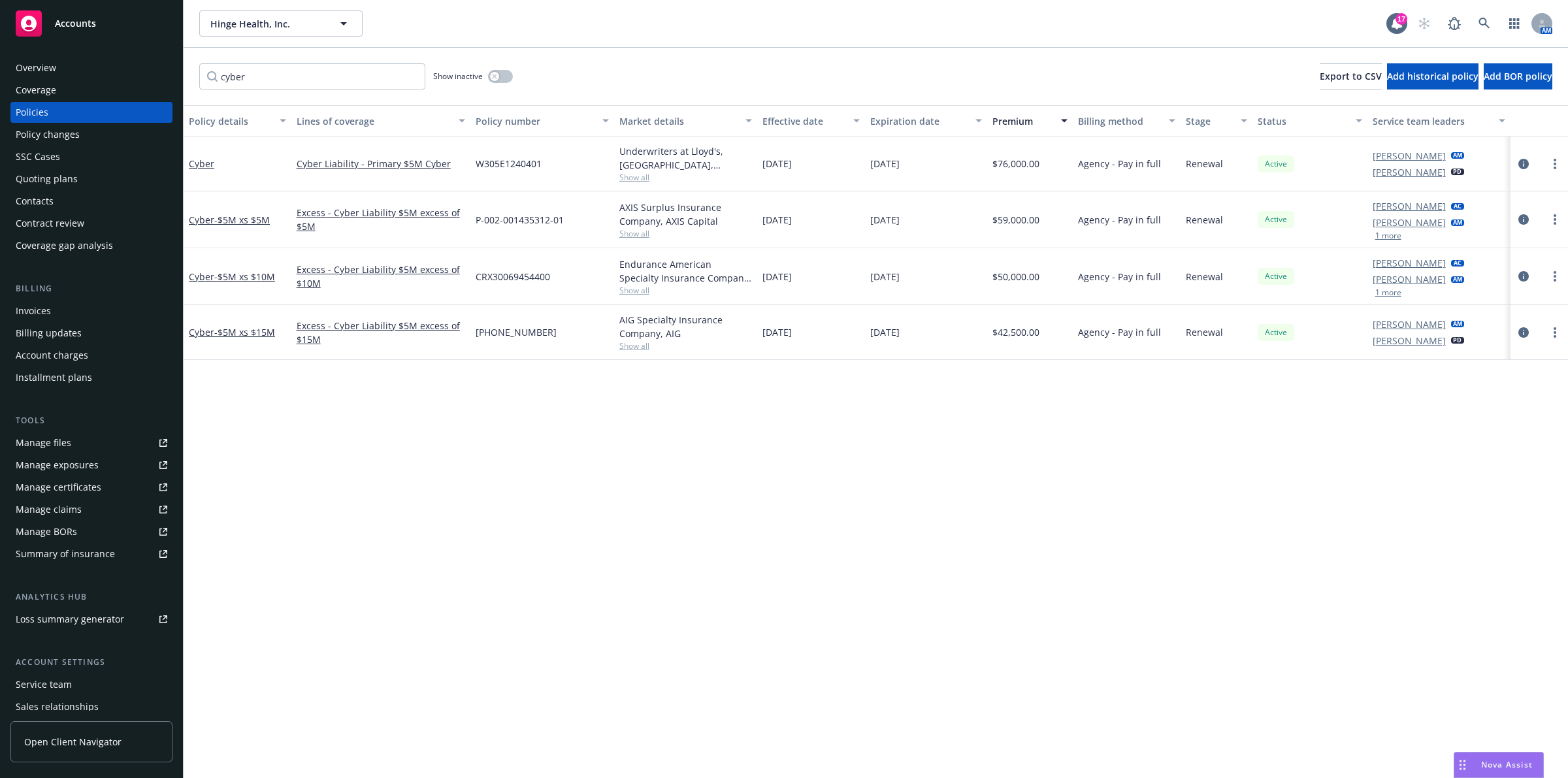
click at [782, 767] on span "Nova Assist" at bounding box center [1507, 764] width 51 height 11
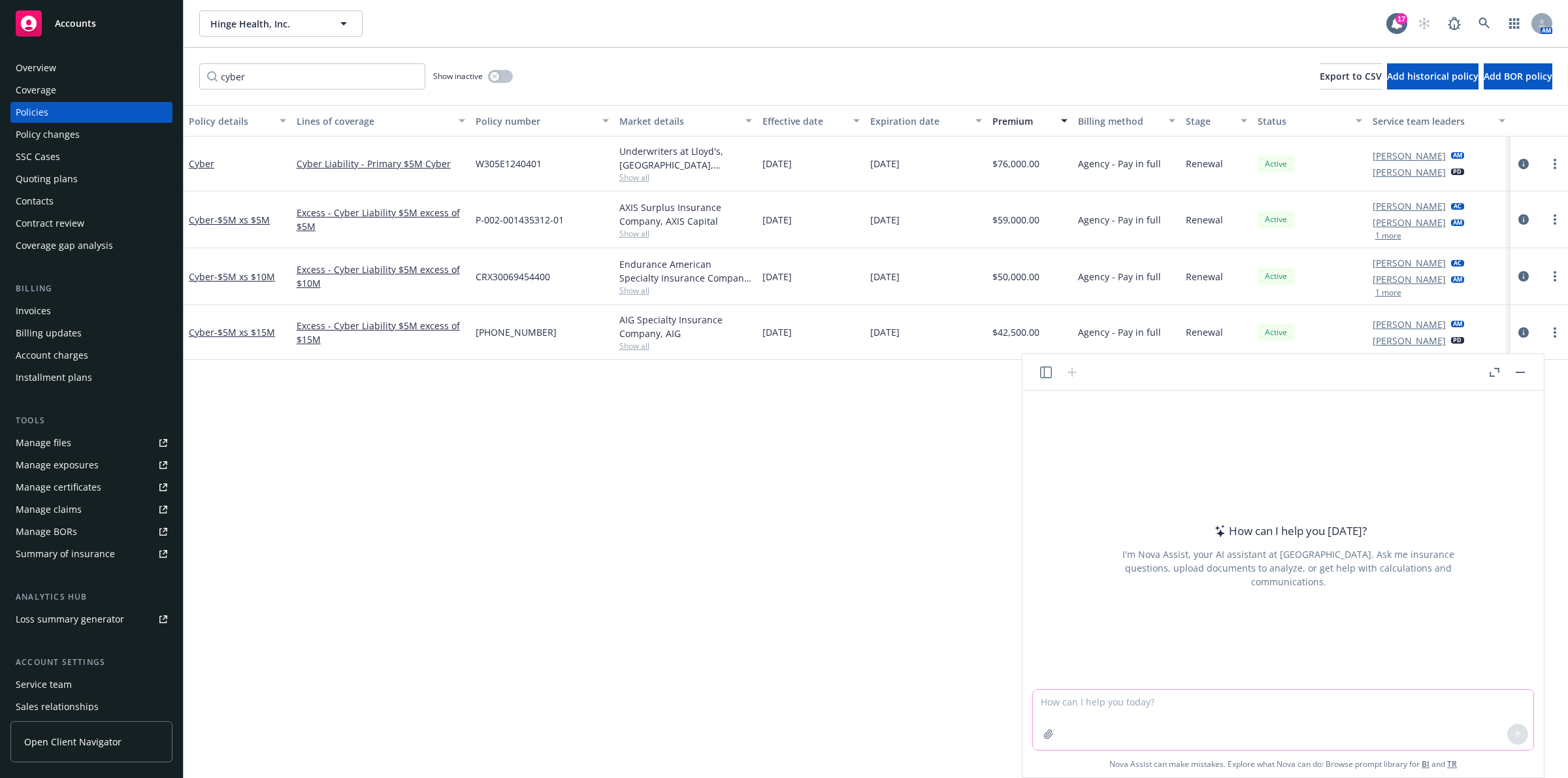
click at [782, 715] on textarea at bounding box center [1284, 720] width 500 height 60
type textarea "what is sonatus' 4 digit sic code"
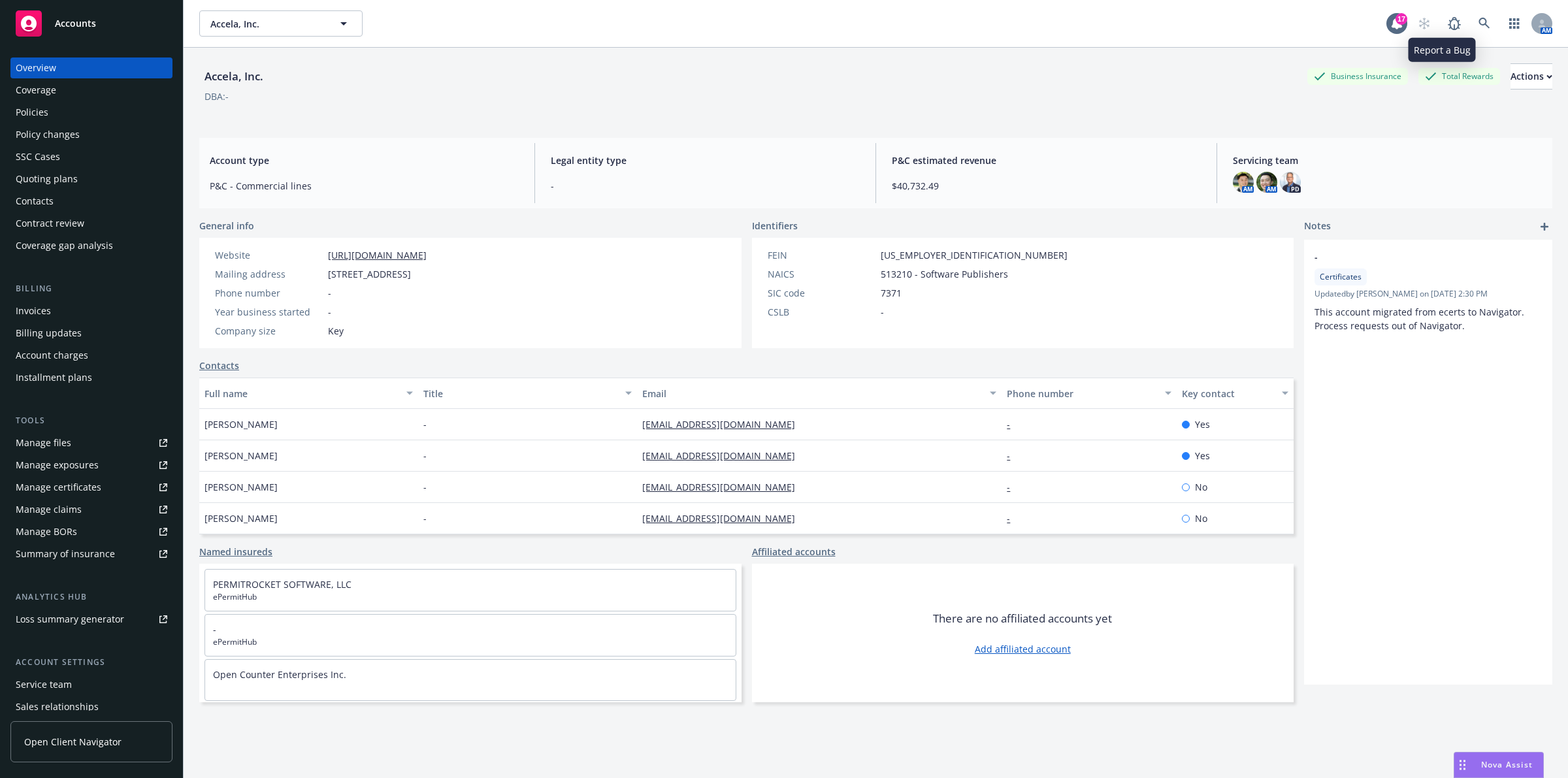
click at [1457, 21] on div "AM" at bounding box center [1482, 24] width 141 height 26
click at [1472, 23] on link at bounding box center [1484, 24] width 26 height 26
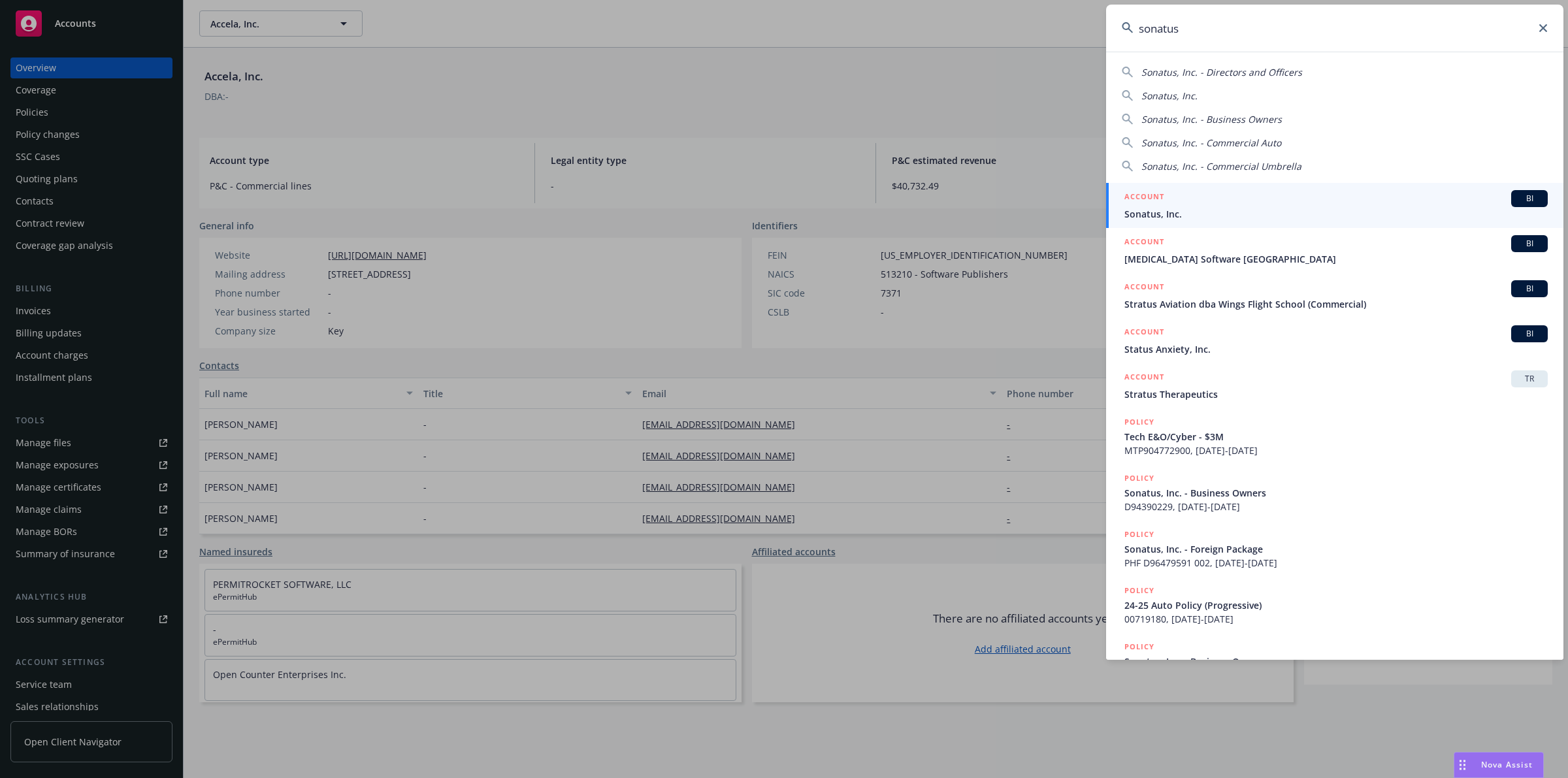
type input "sonatus"
click at [1354, 201] on div "ACCOUNT BI" at bounding box center [1336, 199] width 423 height 17
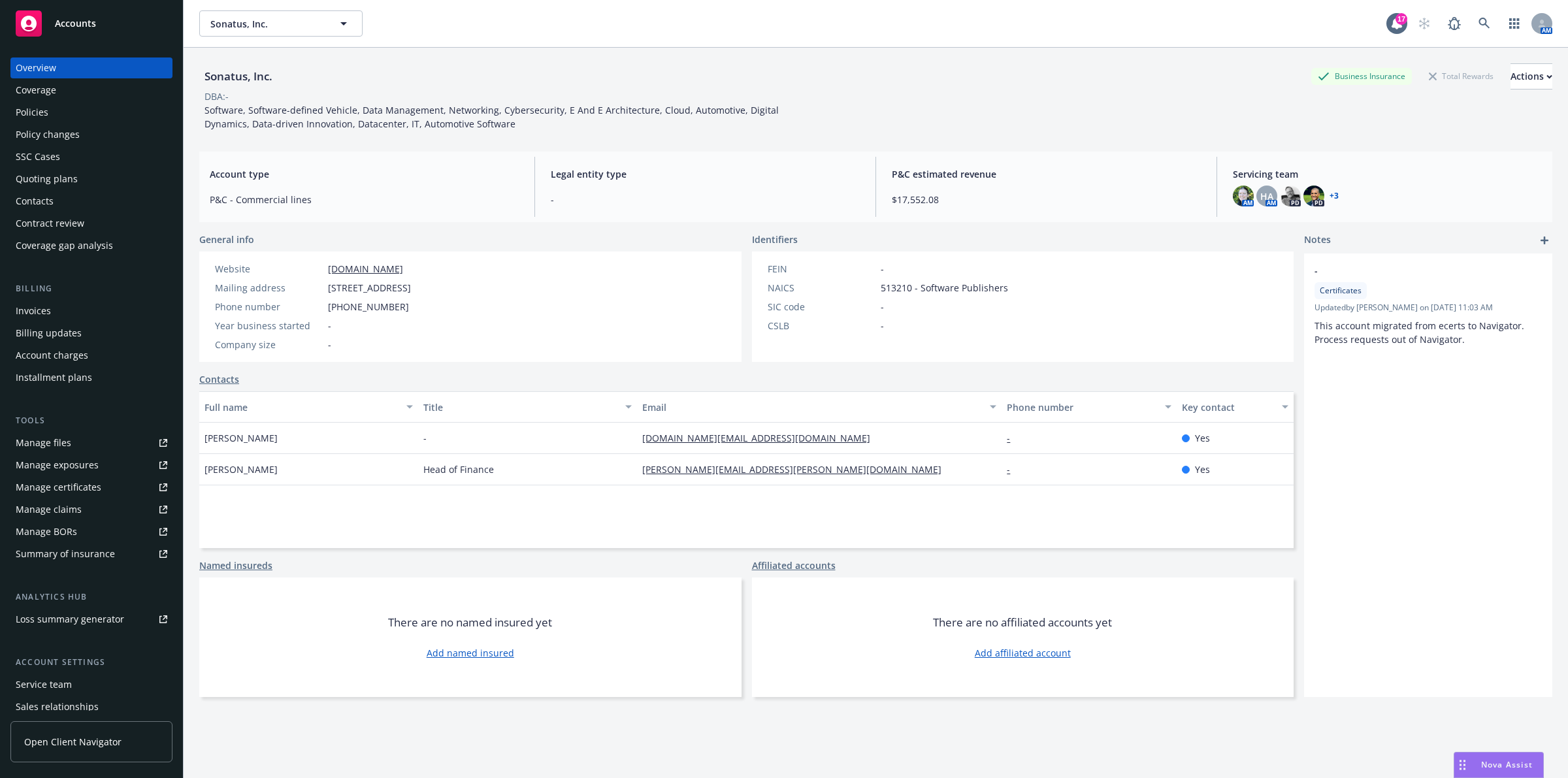
click at [25, 116] on div "Policies" at bounding box center [32, 112] width 33 height 21
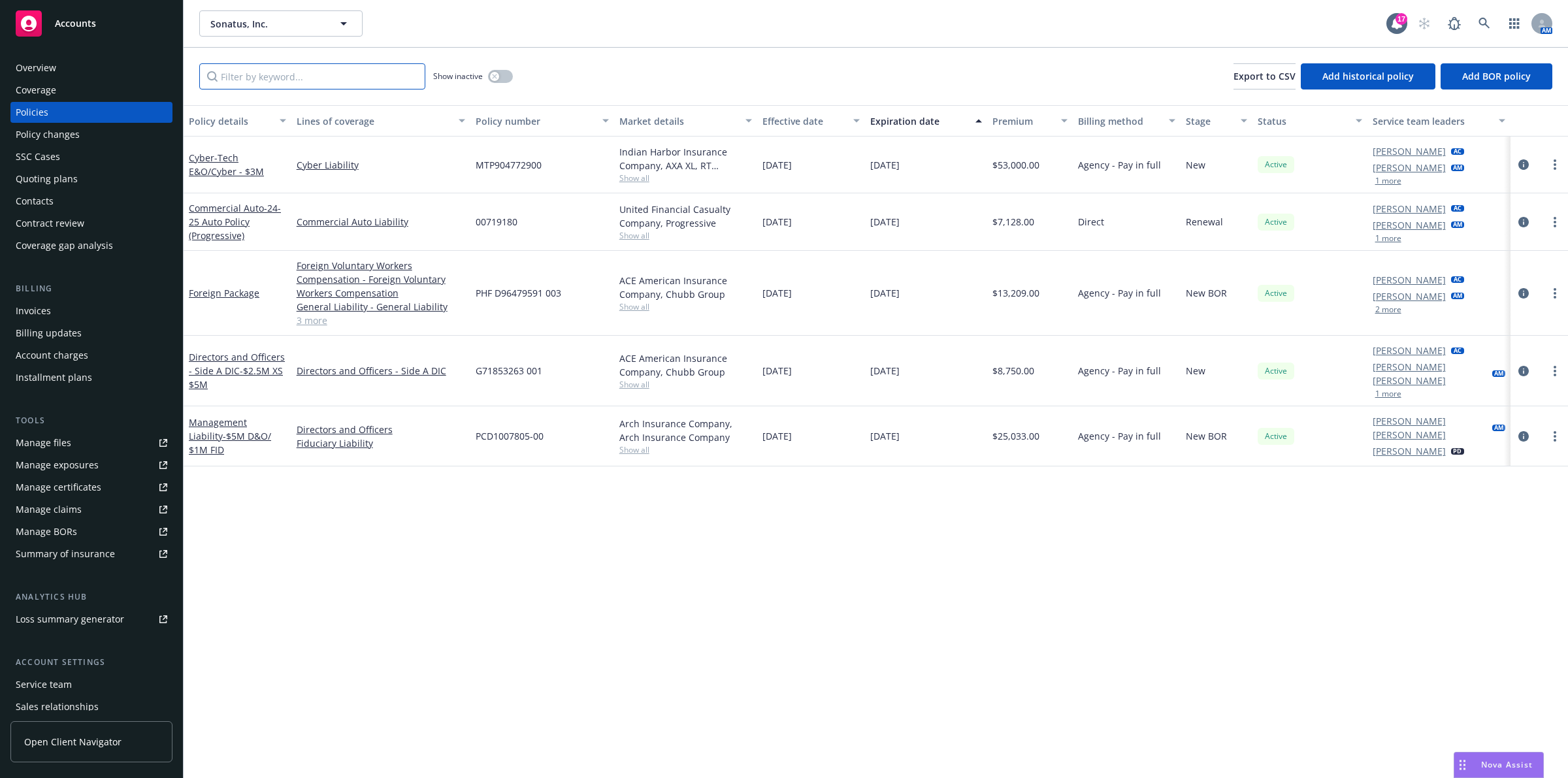
click at [330, 76] on input "Filter by keyword..." at bounding box center [312, 76] width 226 height 26
click at [699, 516] on div "Policy details Lines of coverage Policy number Market details Effective date Ex…" at bounding box center [875, 442] width 1384 height 673
